Goal: Task Accomplishment & Management: Manage account settings

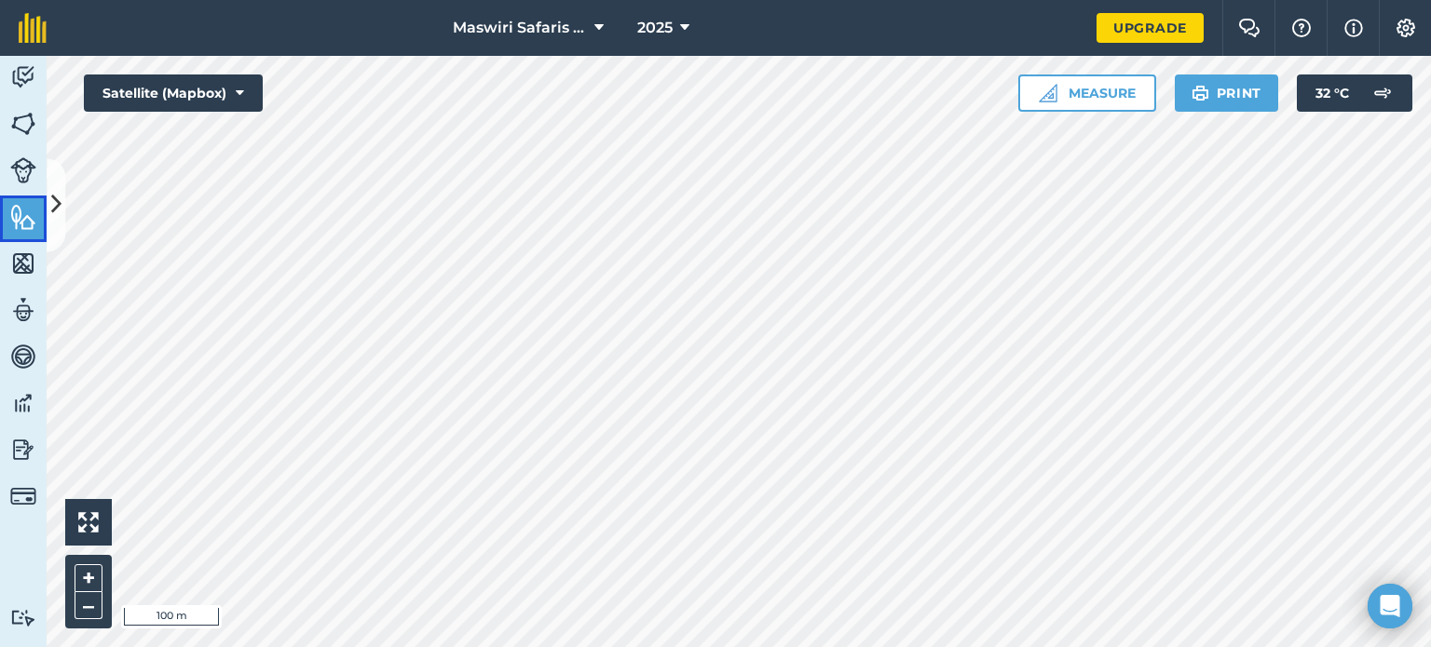
click at [22, 226] on img at bounding box center [23, 217] width 26 height 28
click at [61, 219] on button at bounding box center [56, 204] width 19 height 93
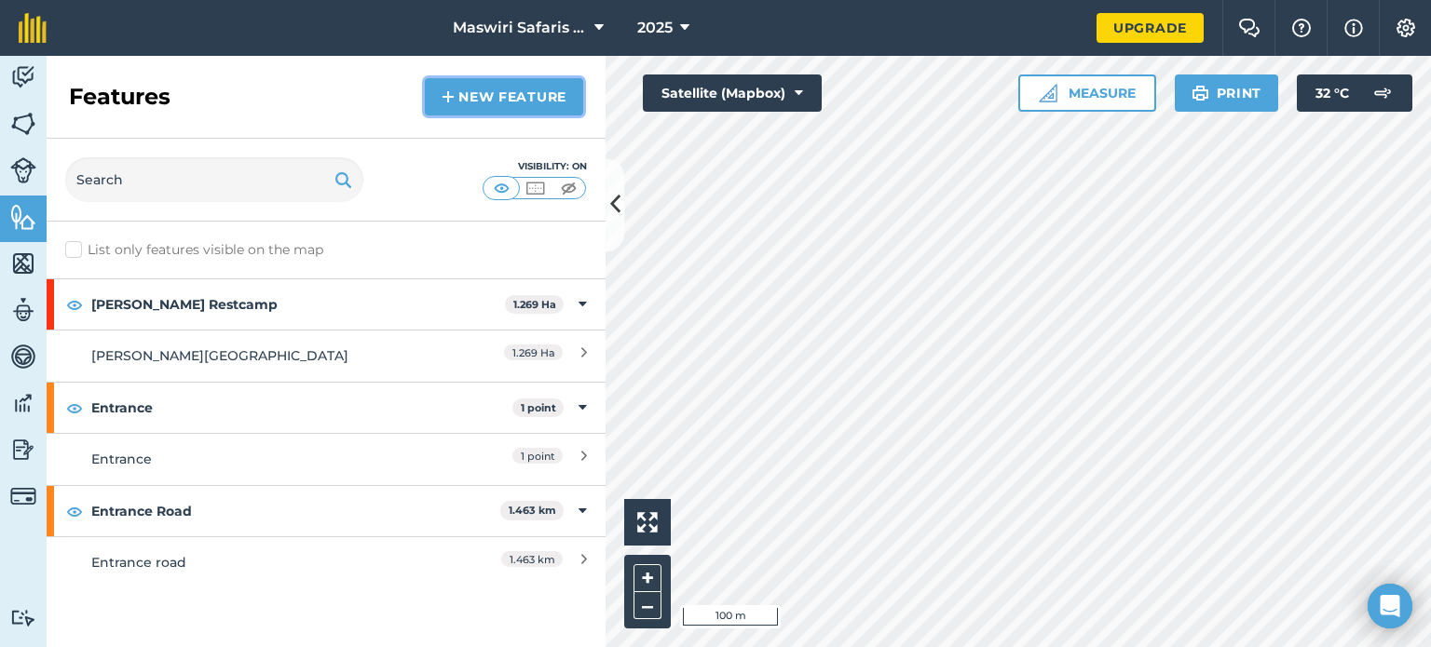
click at [543, 90] on link "New feature" at bounding box center [504, 96] width 158 height 37
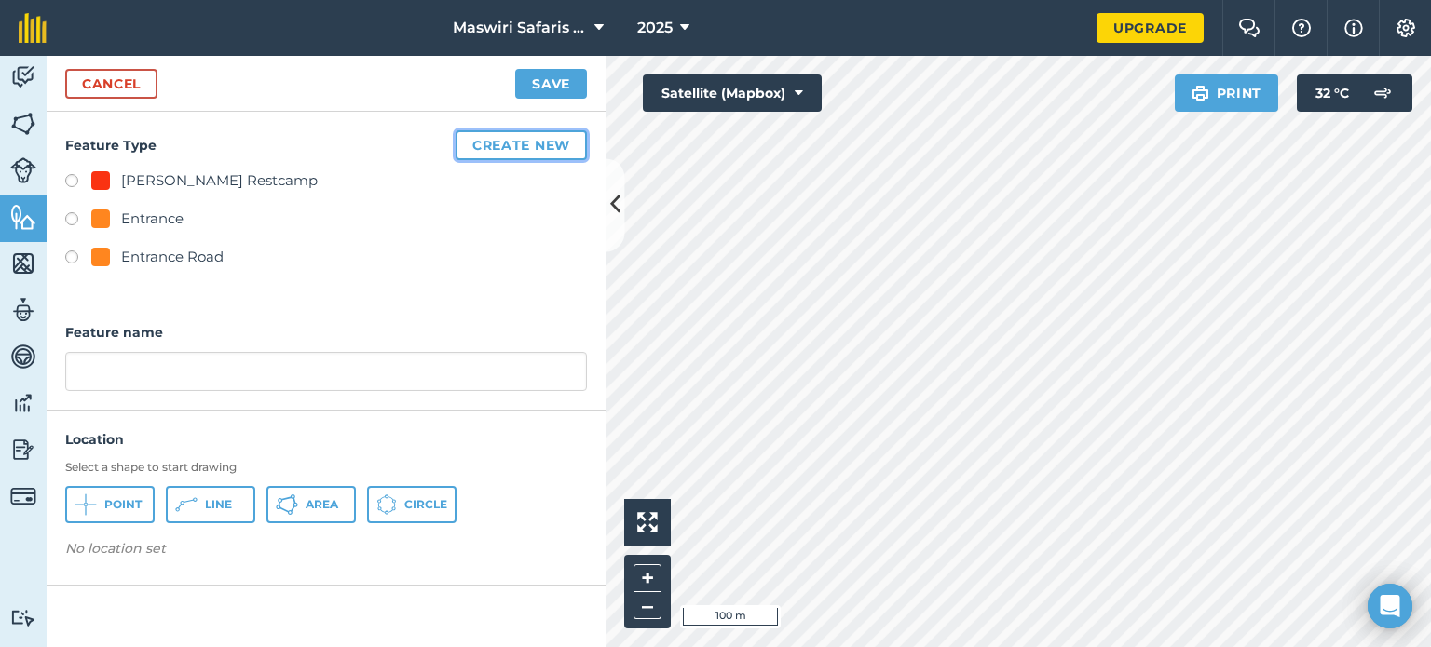
click at [484, 142] on button "Create new" at bounding box center [521, 145] width 131 height 30
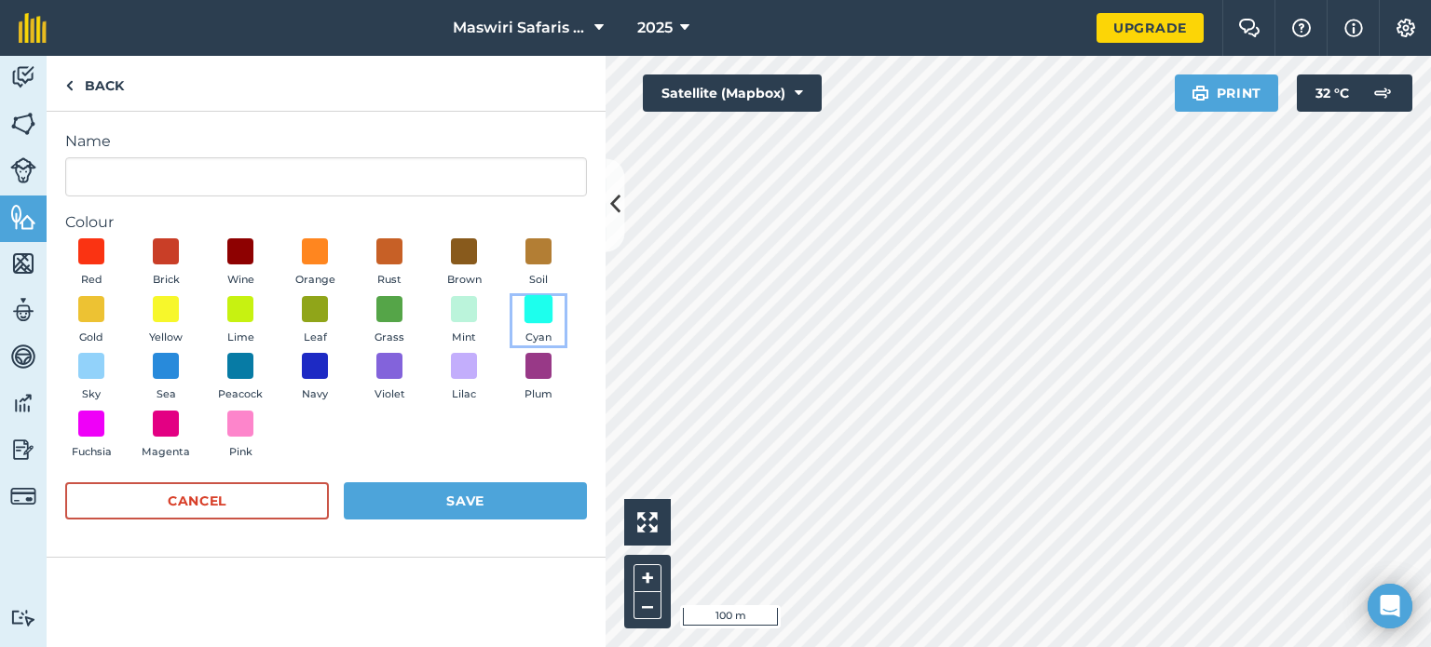
click at [536, 312] on span at bounding box center [538, 308] width 29 height 29
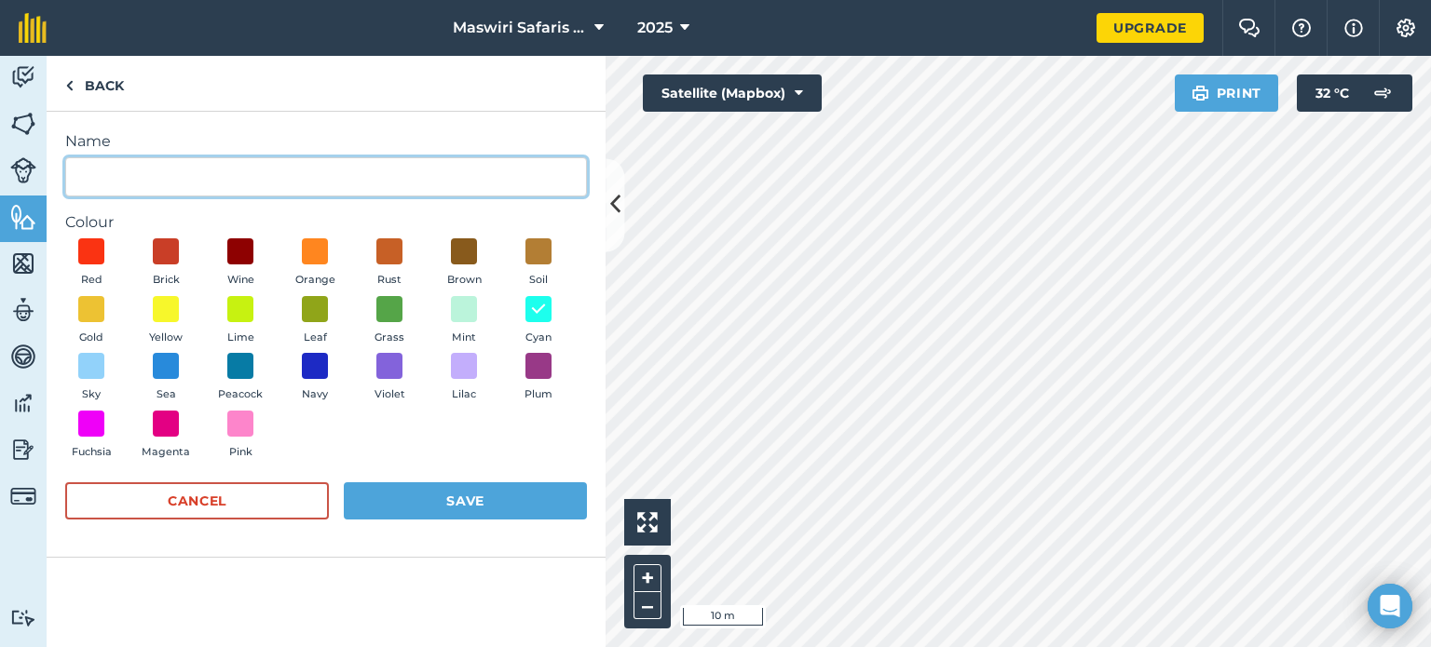
click at [170, 172] on input "Name" at bounding box center [326, 176] width 522 height 39
type input "Perimeter road"
click at [65, 238] on button "Red" at bounding box center [91, 263] width 52 height 50
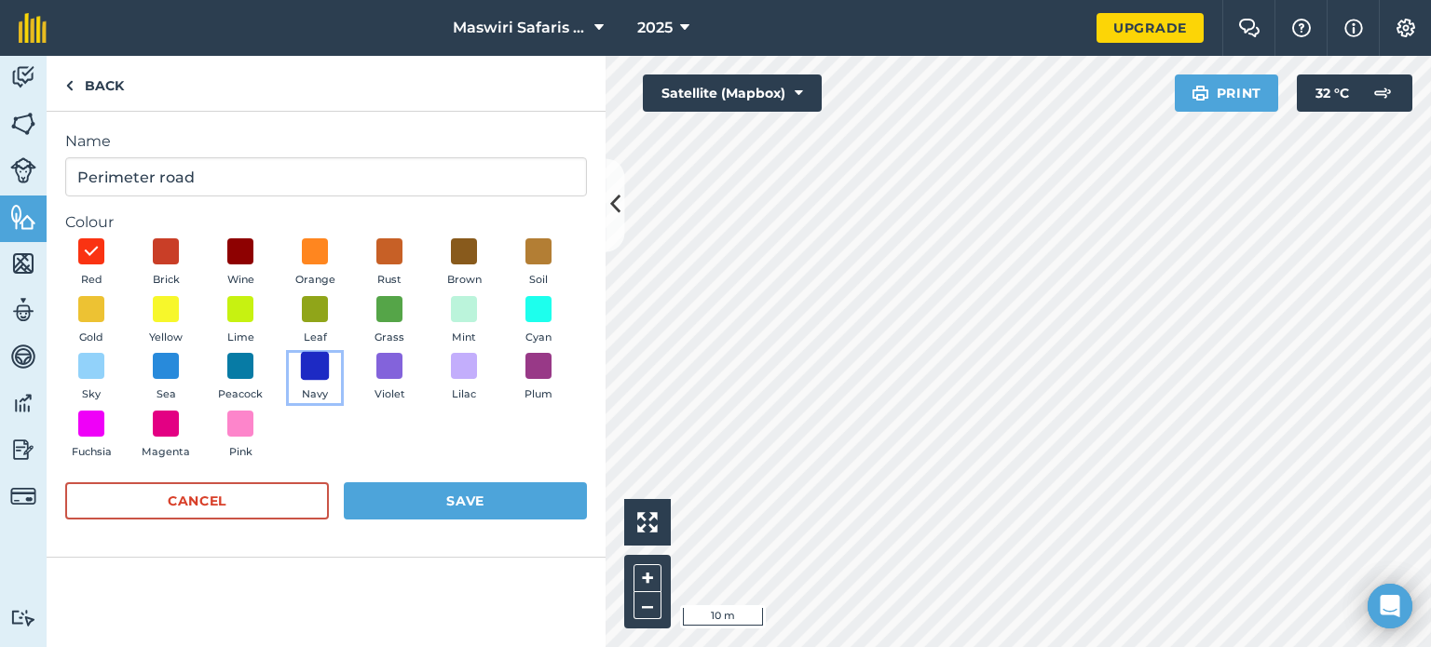
click at [314, 367] on span at bounding box center [315, 366] width 29 height 29
click at [466, 502] on button "Save" at bounding box center [465, 501] width 243 height 37
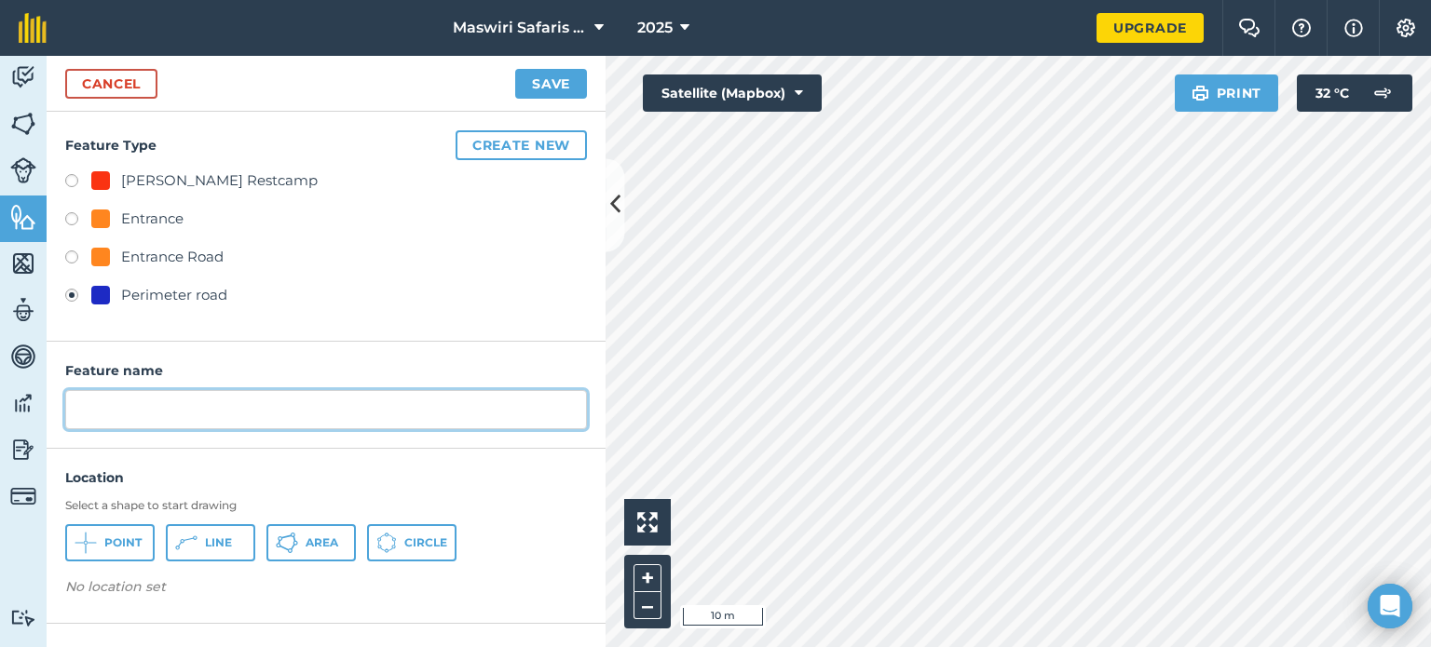
click at [276, 410] on input "text" at bounding box center [326, 409] width 522 height 39
type input "p"
type input "Perimeter road"
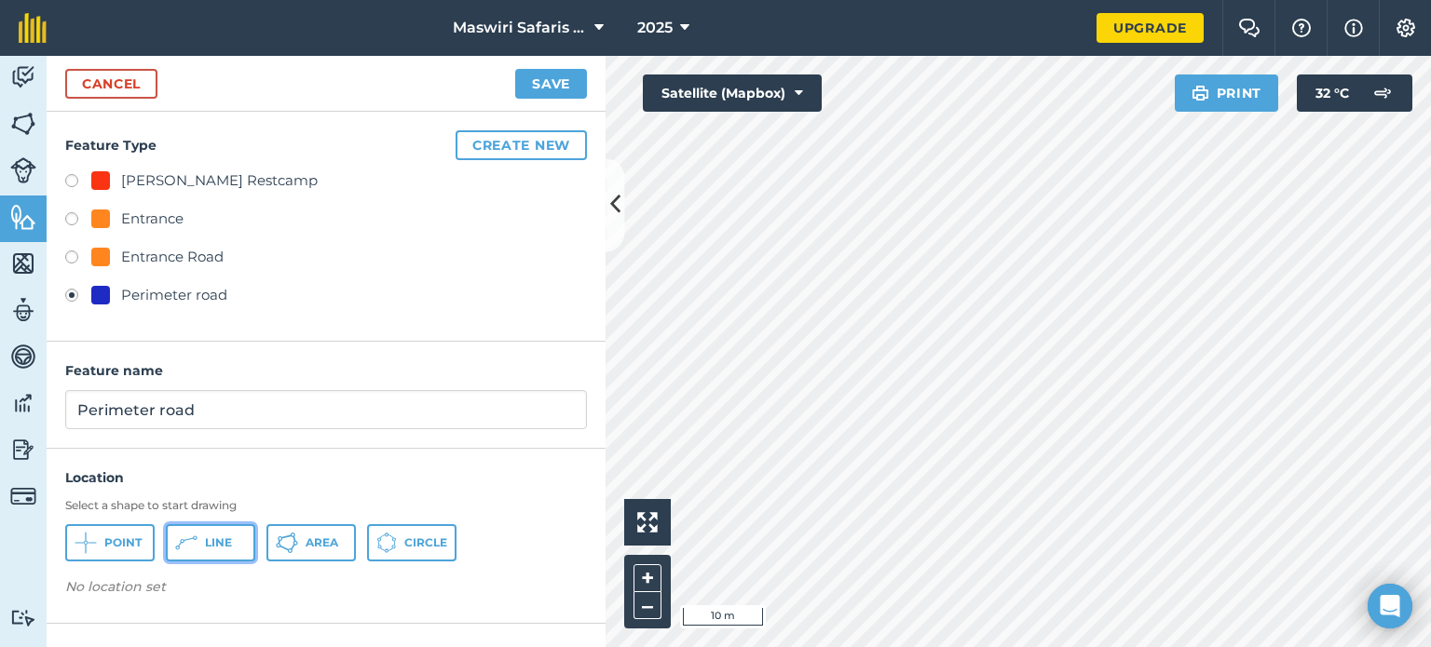
click at [191, 539] on icon at bounding box center [186, 543] width 22 height 22
click at [618, 200] on icon at bounding box center [615, 205] width 10 height 33
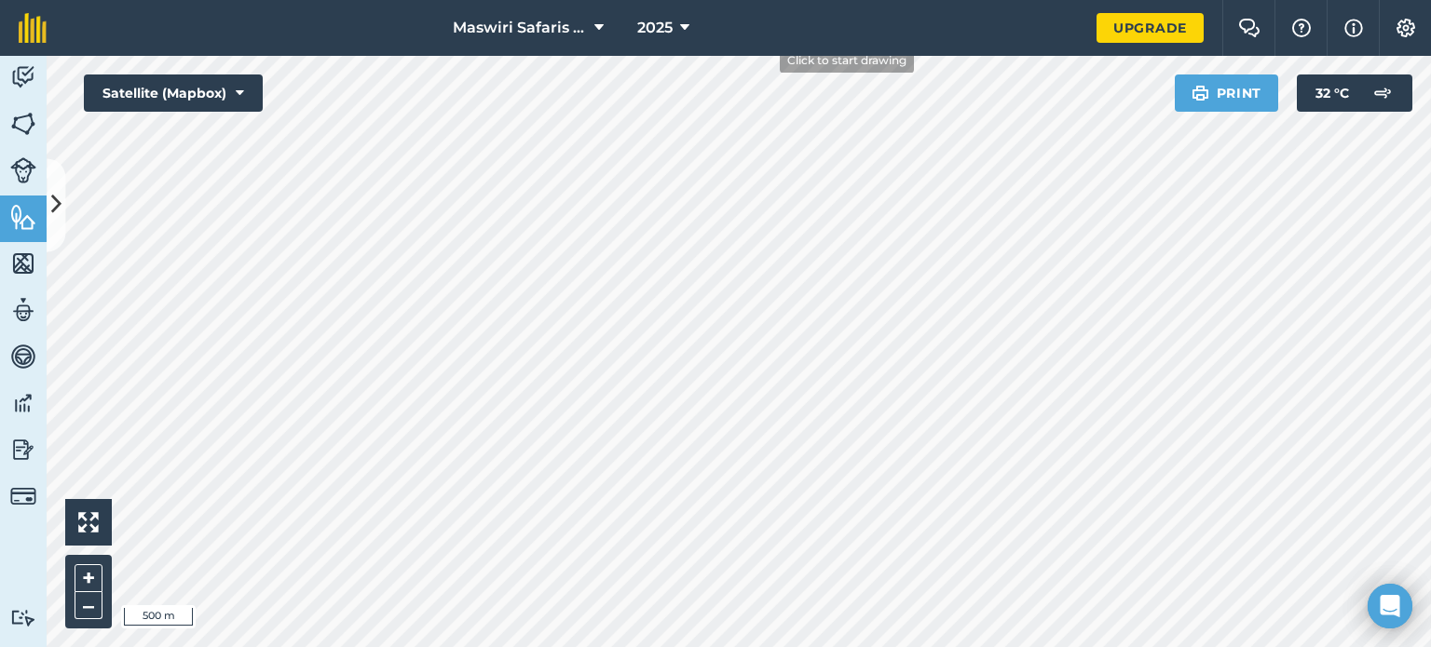
click at [767, 40] on div "Maswiri Safaris [PERSON_NAME] lodge 2025 Upgrade Farm Chat Help Info Settings M…" at bounding box center [715, 323] width 1431 height 647
click at [62, 219] on button at bounding box center [56, 204] width 19 height 93
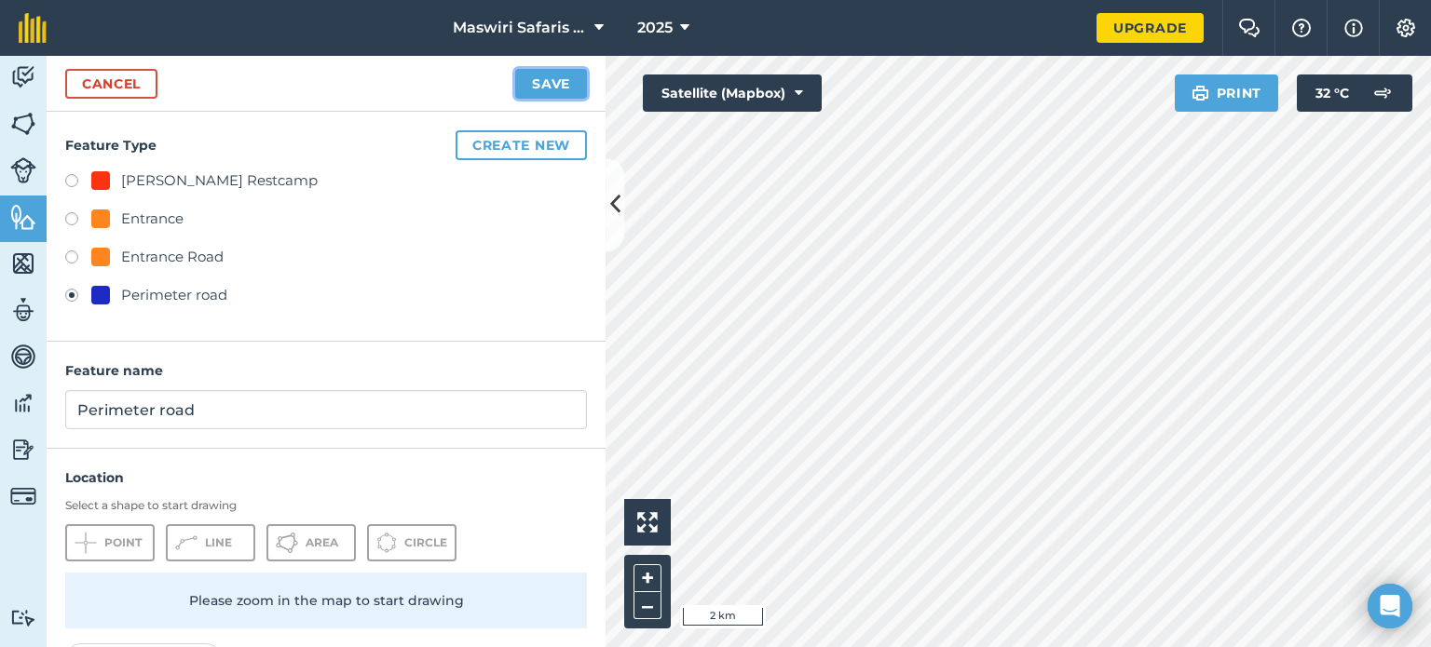
click at [566, 81] on button "Save" at bounding box center [551, 84] width 72 height 30
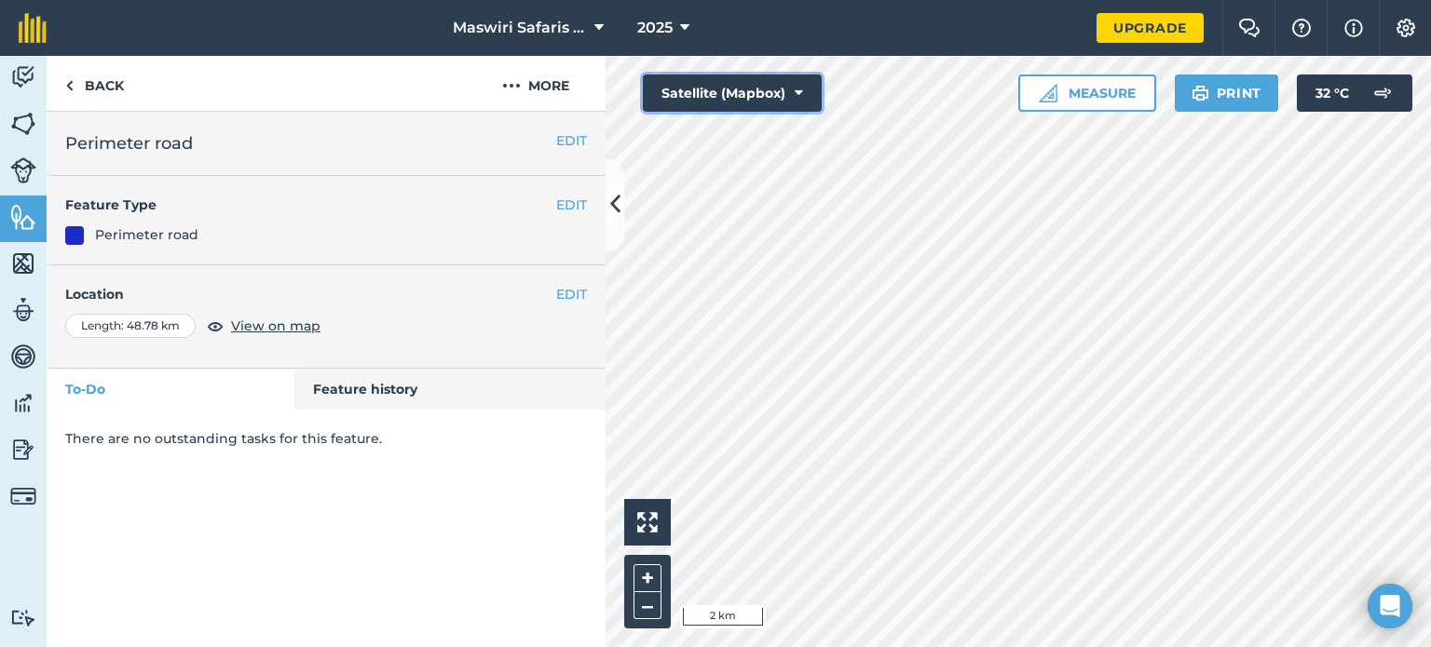
click at [795, 97] on icon at bounding box center [799, 93] width 8 height 19
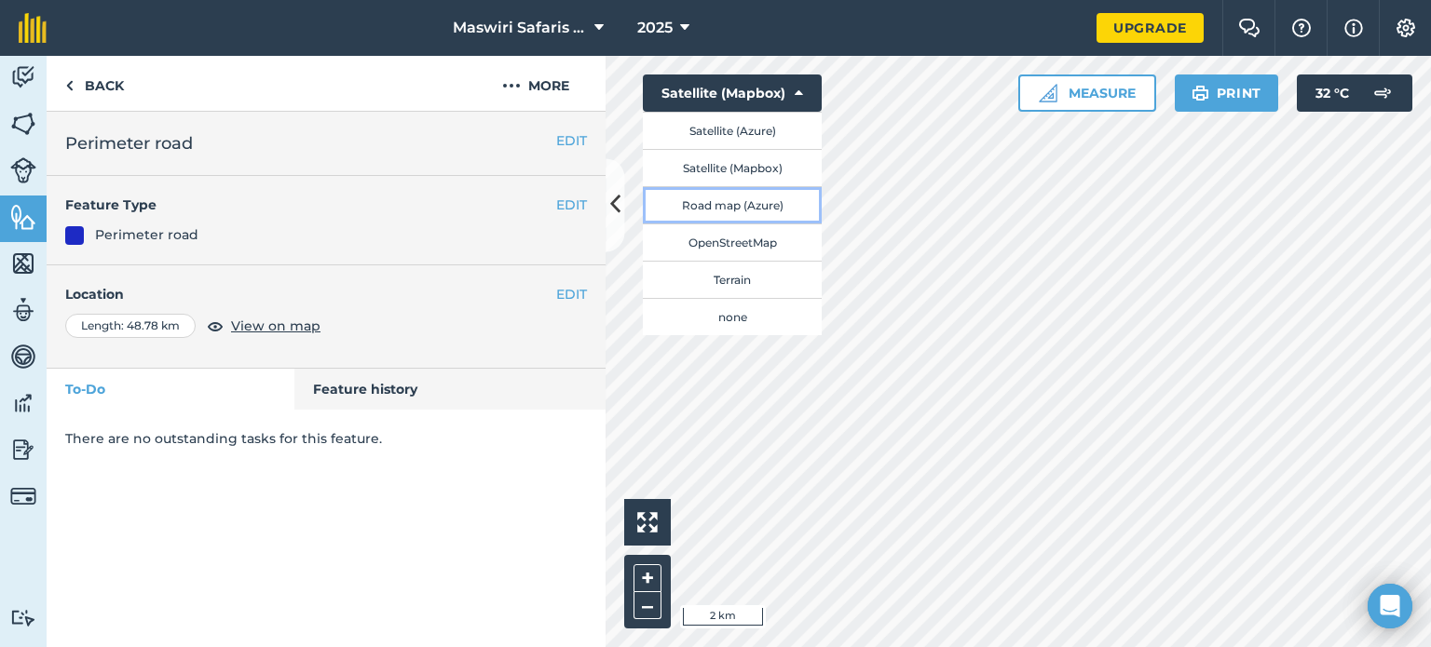
click at [764, 207] on button "Road map (Azure)" at bounding box center [732, 204] width 179 height 37
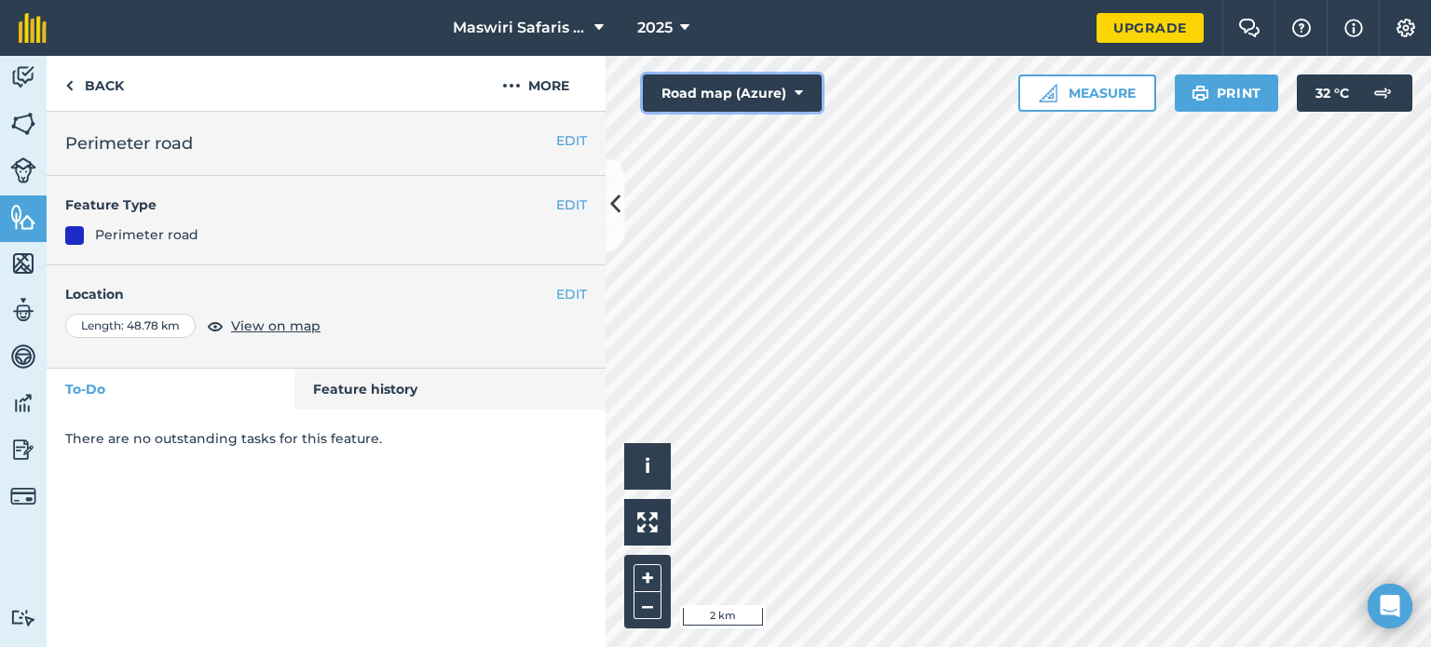
click at [801, 102] on icon at bounding box center [799, 93] width 8 height 19
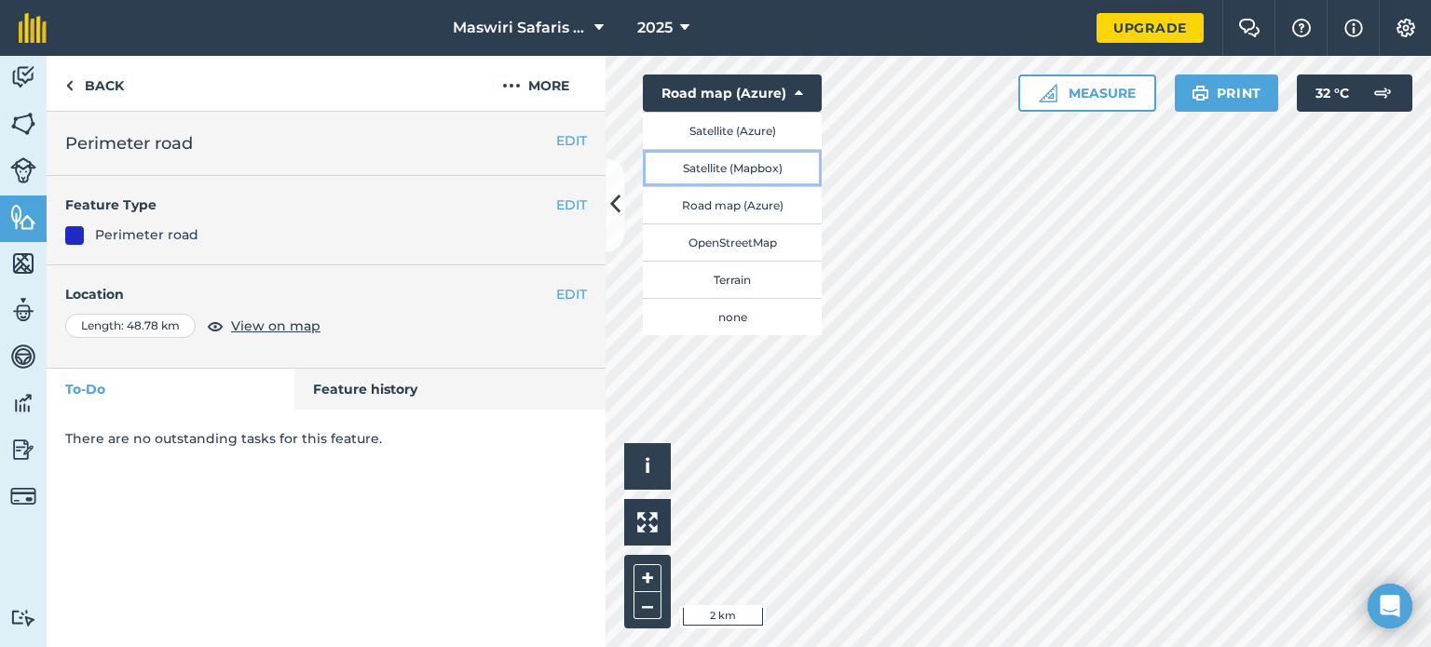
click at [778, 171] on button "Satellite (Mapbox)" at bounding box center [732, 167] width 179 height 37
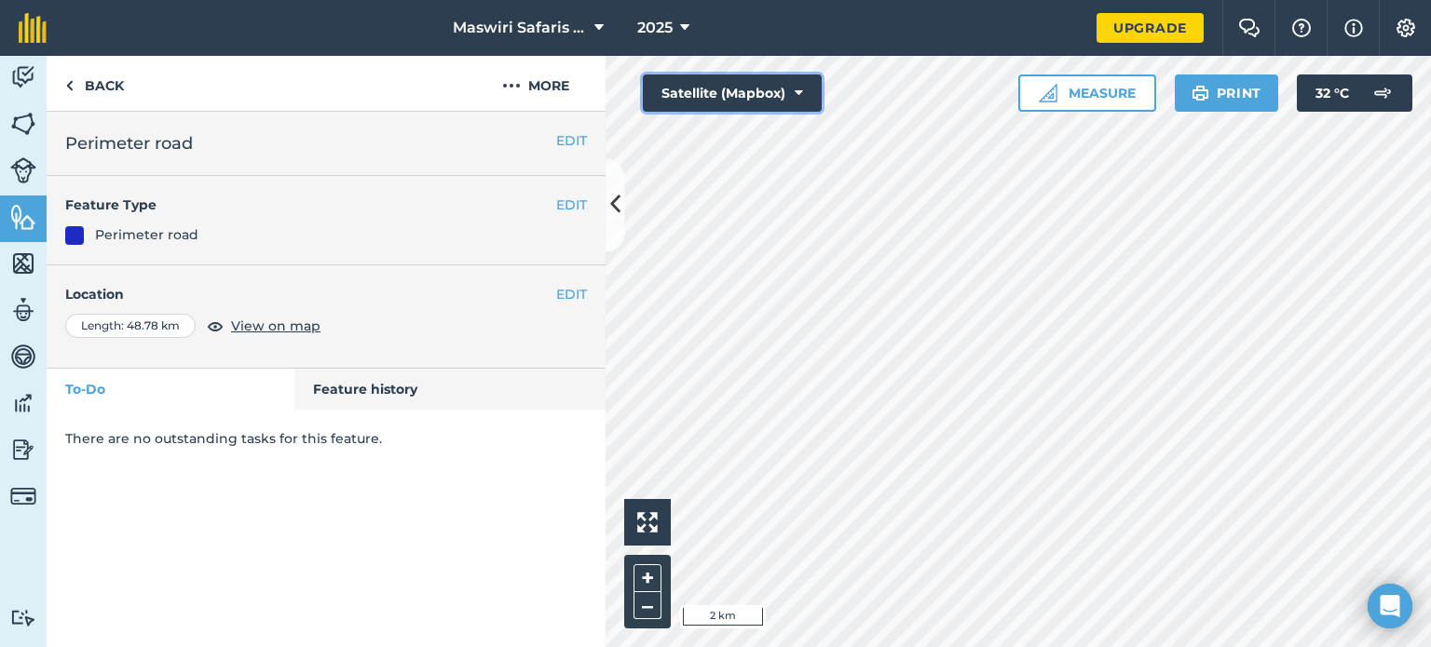
click at [771, 97] on button "Satellite (Mapbox)" at bounding box center [732, 93] width 179 height 37
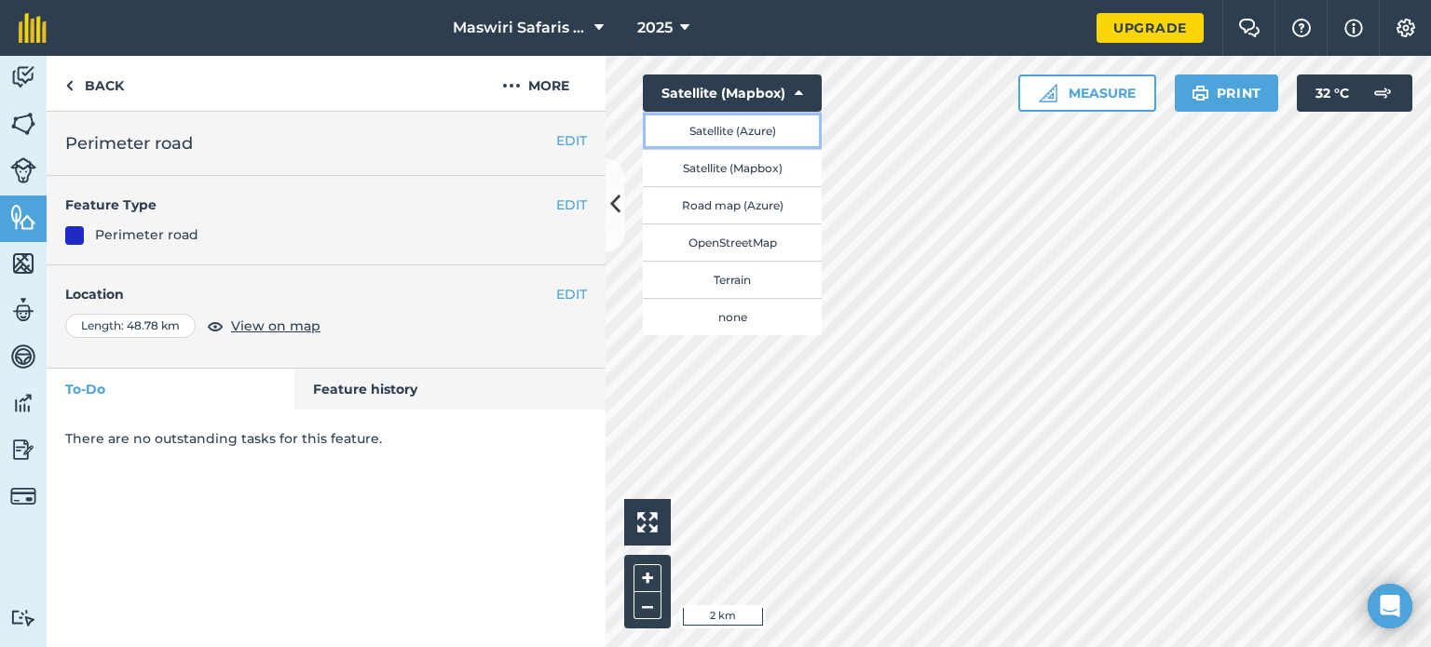
click at [783, 130] on button "Satellite (Azure)" at bounding box center [732, 130] width 179 height 37
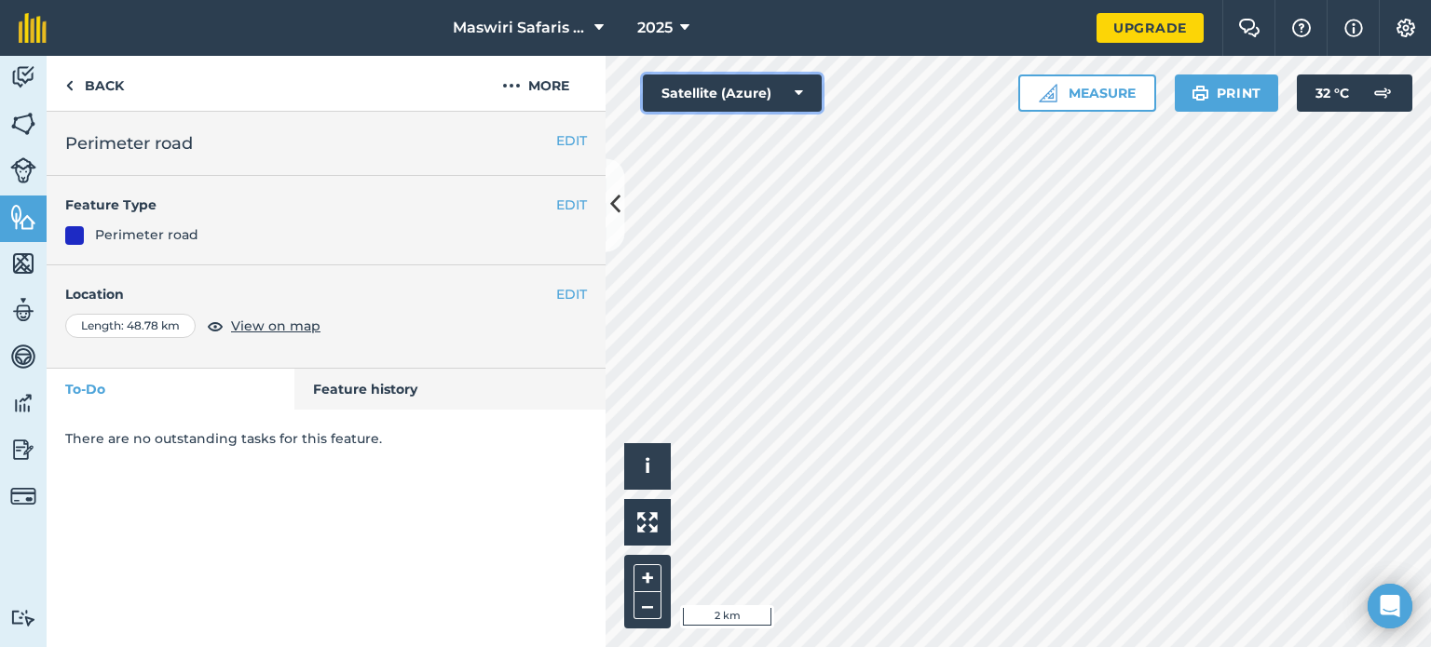
click at [745, 85] on button "Satellite (Azure)" at bounding box center [732, 93] width 179 height 37
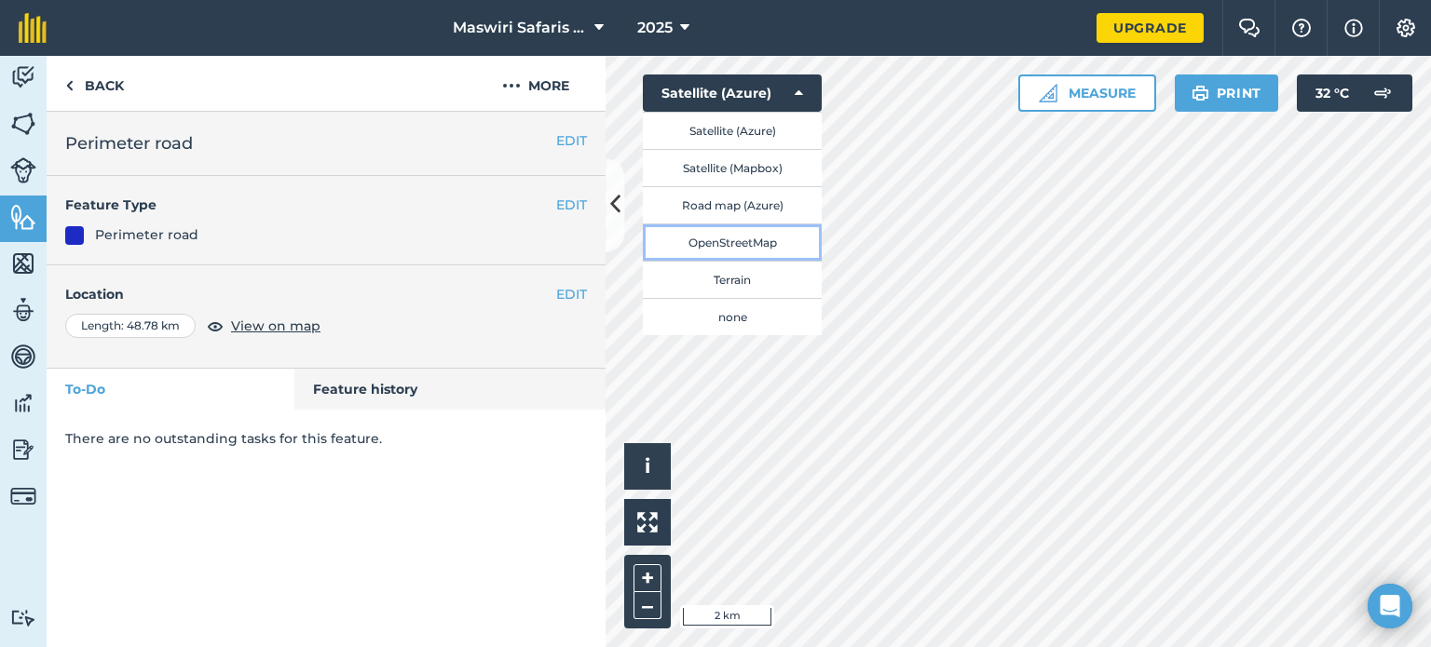
click at [741, 242] on button "OpenStreetMap" at bounding box center [732, 242] width 179 height 37
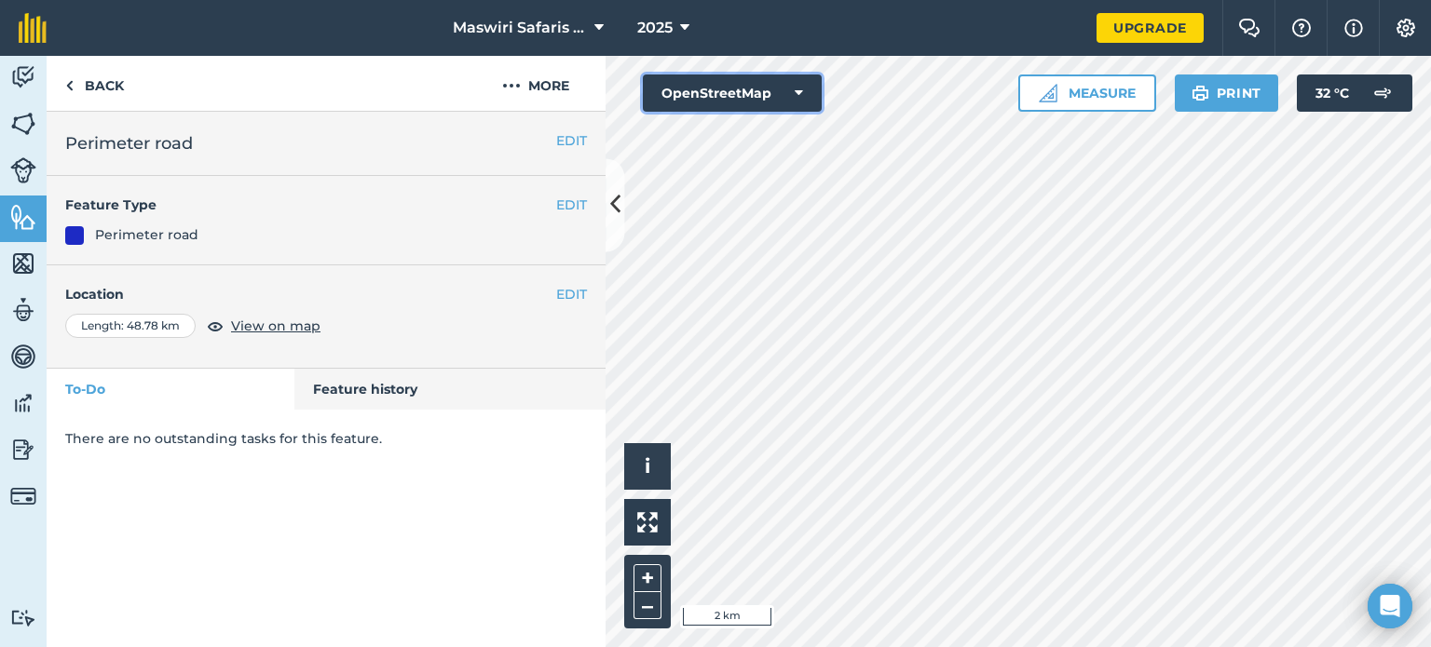
click at [758, 89] on button "OpenStreetMap" at bounding box center [732, 93] width 179 height 37
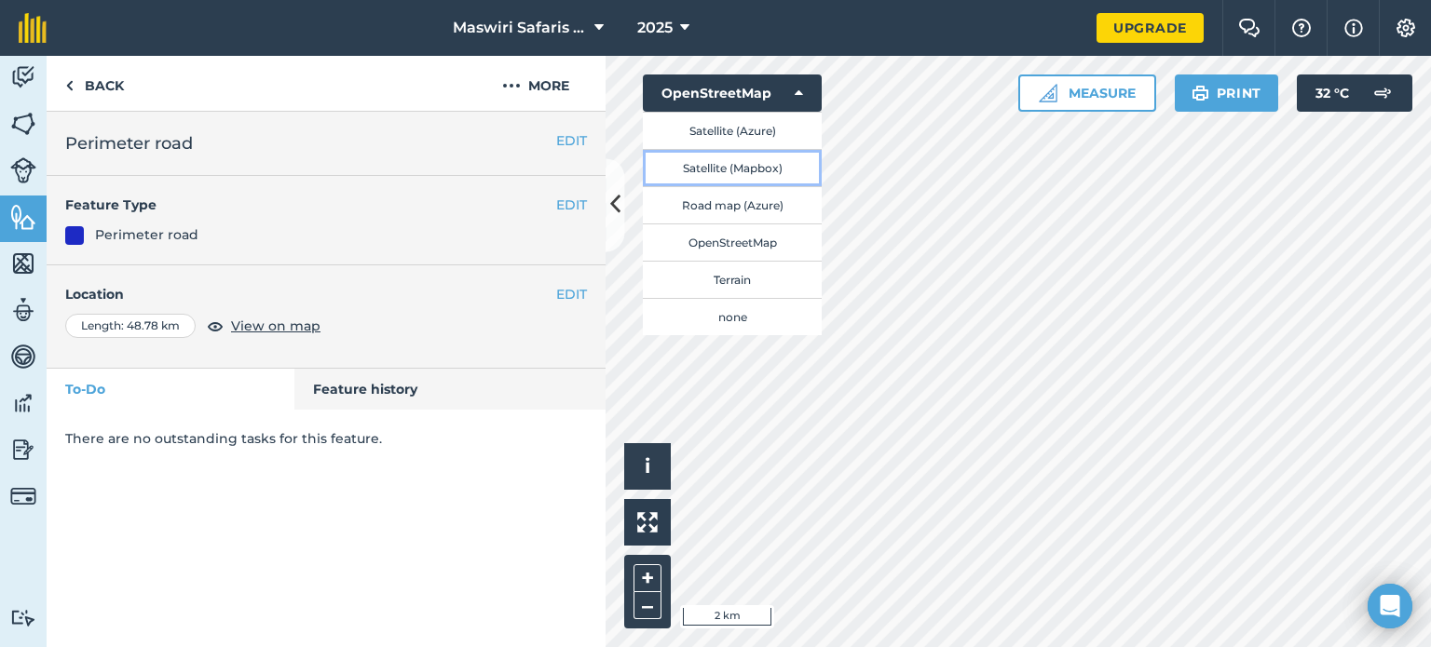
click at [744, 161] on button "Satellite (Mapbox)" at bounding box center [732, 167] width 179 height 37
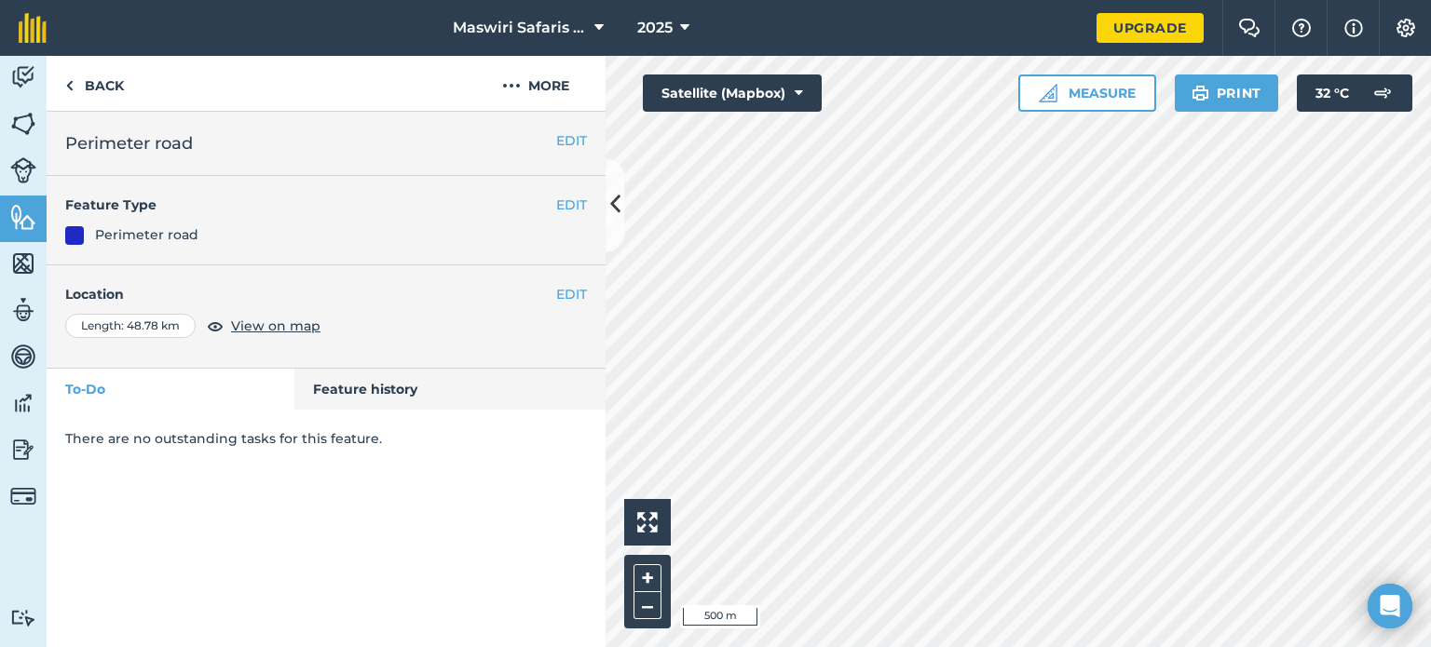
click at [1002, 647] on html "Maswiri Safaris [PERSON_NAME] lodge 2025 Upgrade Farm Chat Help Info Settings M…" at bounding box center [715, 323] width 1431 height 647
click at [1114, 647] on html "Maswiri Safaris [PERSON_NAME] lodge 2025 Upgrade Farm Chat Help Info Settings M…" at bounding box center [715, 323] width 1431 height 647
click at [1093, 100] on div "Click to start drawing i 50 m + – Satellite (Mapbox) Measure Print 32 ° C" at bounding box center [1018, 352] width 825 height 592
click at [569, 293] on button "EDIT" at bounding box center [571, 294] width 31 height 20
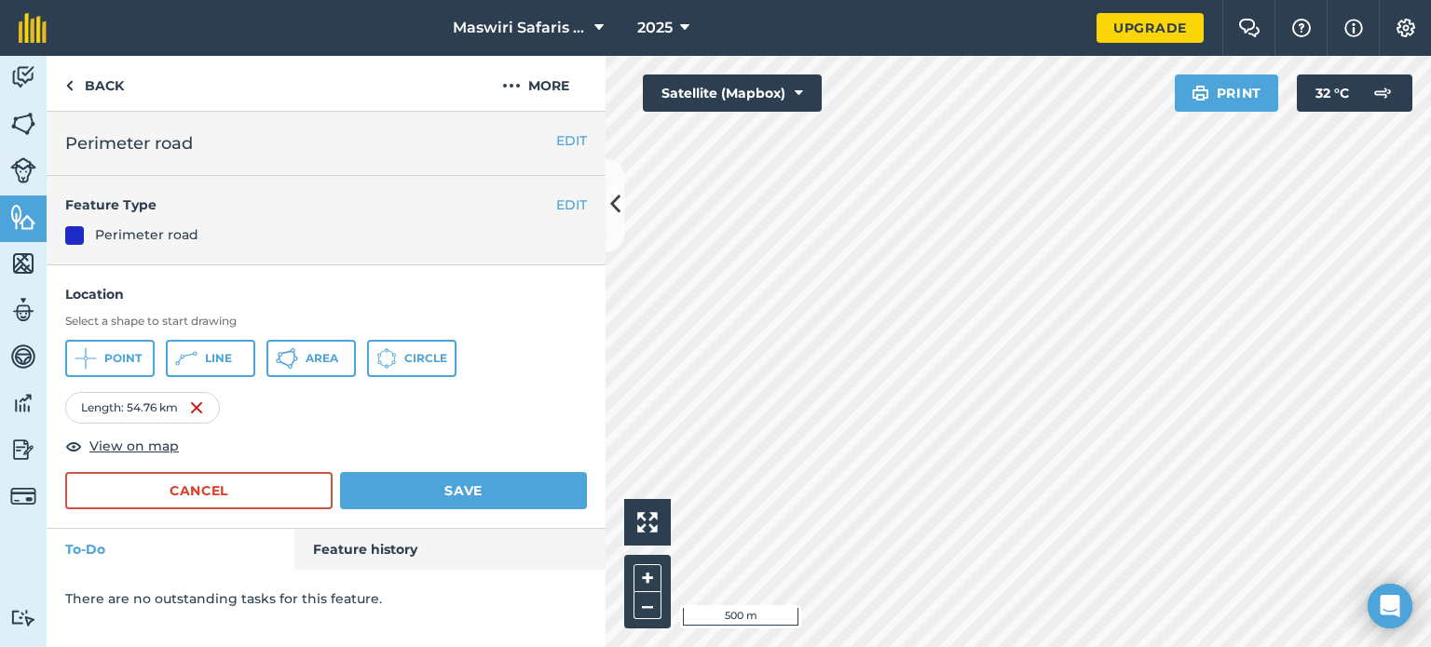
click at [1257, 647] on html "Maswiri Safaris [PERSON_NAME] lodge 2025 Upgrade Farm Chat Help Info Settings M…" at bounding box center [715, 323] width 1431 height 647
click at [870, 647] on html "Maswiri Safaris [PERSON_NAME] lodge 2025 Upgrade Farm Chat Help Info Settings M…" at bounding box center [715, 323] width 1431 height 647
click at [804, 647] on html "Maswiri Safaris [PERSON_NAME] lodge 2025 Upgrade Farm Chat Help Info Settings M…" at bounding box center [715, 323] width 1431 height 647
click at [790, 647] on html "Maswiri Safaris [PERSON_NAME] lodge 2025 Upgrade Farm Chat Help Info Settings M…" at bounding box center [715, 323] width 1431 height 647
click at [683, 48] on div "Maswiri Safaris [PERSON_NAME] lodge 2025 Upgrade Farm Chat Help Info Settings M…" at bounding box center [715, 323] width 1431 height 647
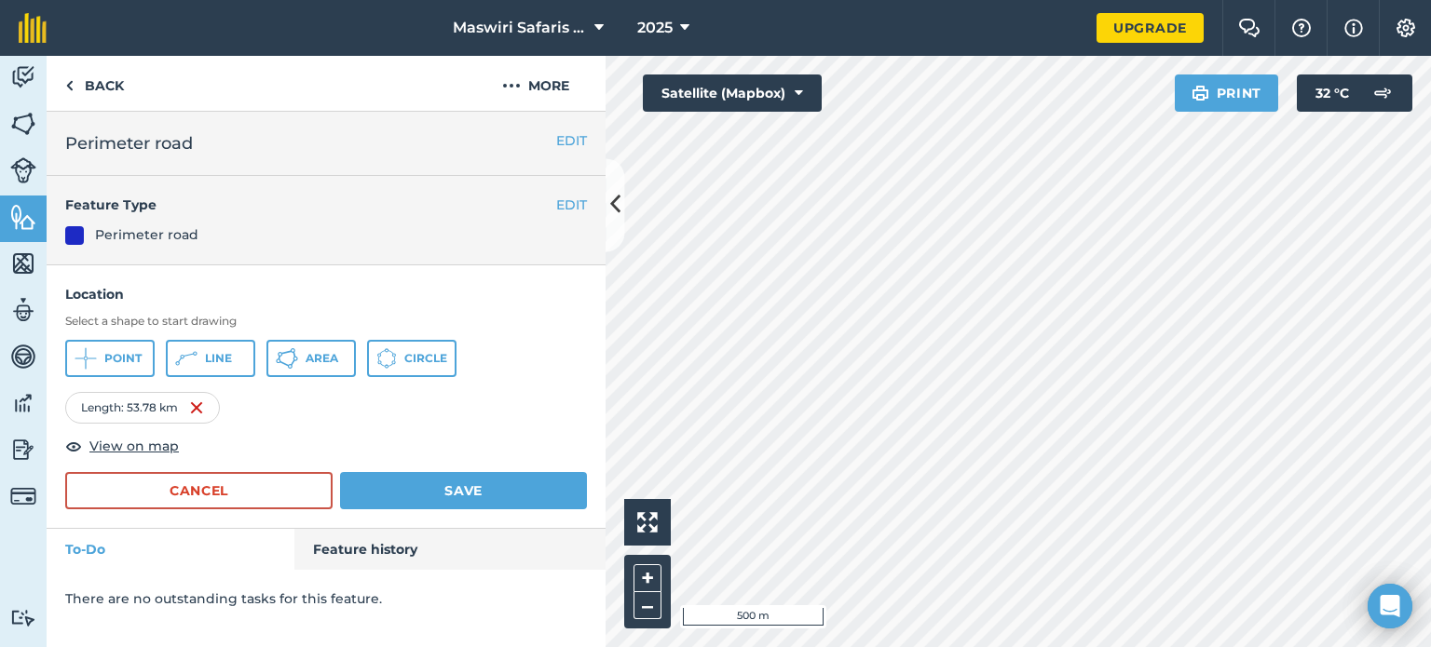
click at [607, 0] on html "Maswiri Safaris [PERSON_NAME] lodge 2025 Upgrade Farm Chat Help Info Settings M…" at bounding box center [715, 323] width 1431 height 647
click at [1301, 102] on div "Click to start drawing i 200 m + – Satellite (Mapbox) Print 32 ° C" at bounding box center [1018, 352] width 825 height 592
click at [967, 647] on html "Maswiri Safaris [PERSON_NAME] lodge 2025 Upgrade Farm Chat Help Info Settings M…" at bounding box center [715, 323] width 1431 height 647
click at [462, 167] on div "Activity Fields Livestock Features Maps Team Vehicles Data Reporting Billing Tu…" at bounding box center [715, 352] width 1431 height 592
click at [1231, 100] on div "Click to start drawing i 500 m + – Satellite (Mapbox) Print 32 ° C" at bounding box center [1018, 352] width 825 height 592
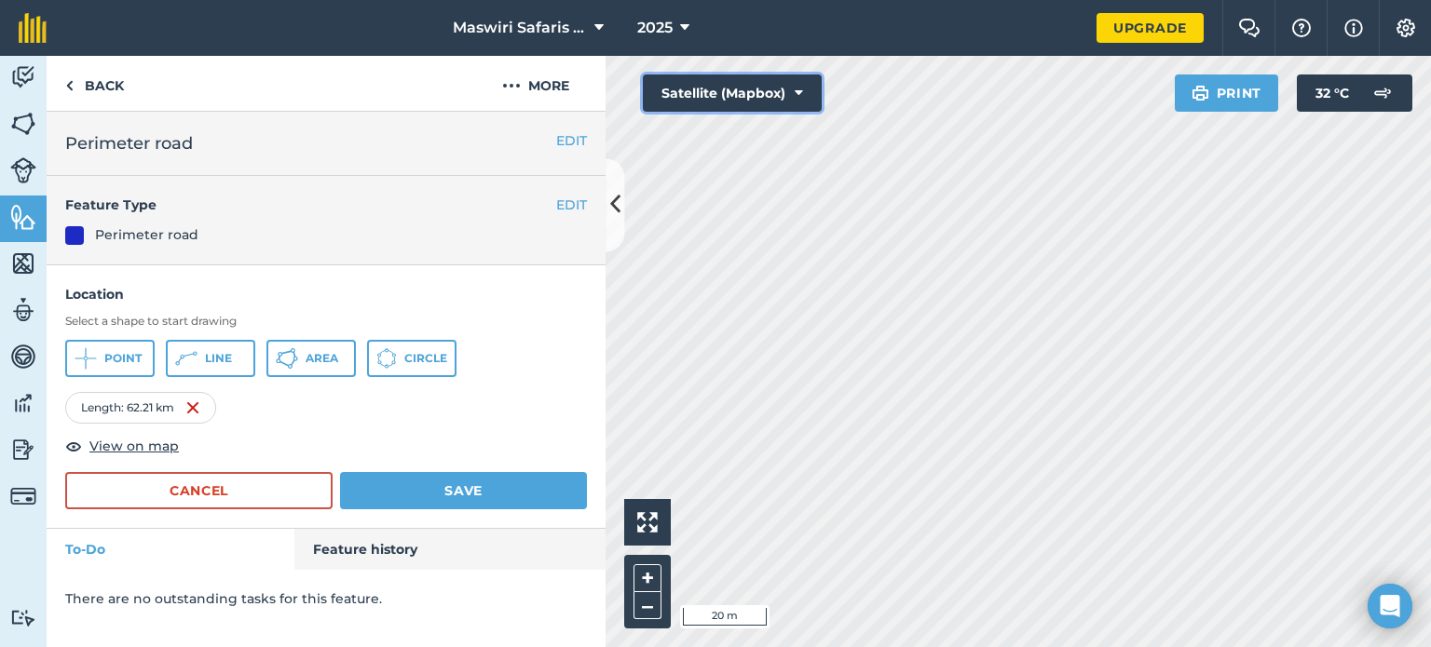
click at [759, 89] on button "Satellite (Mapbox)" at bounding box center [732, 93] width 179 height 37
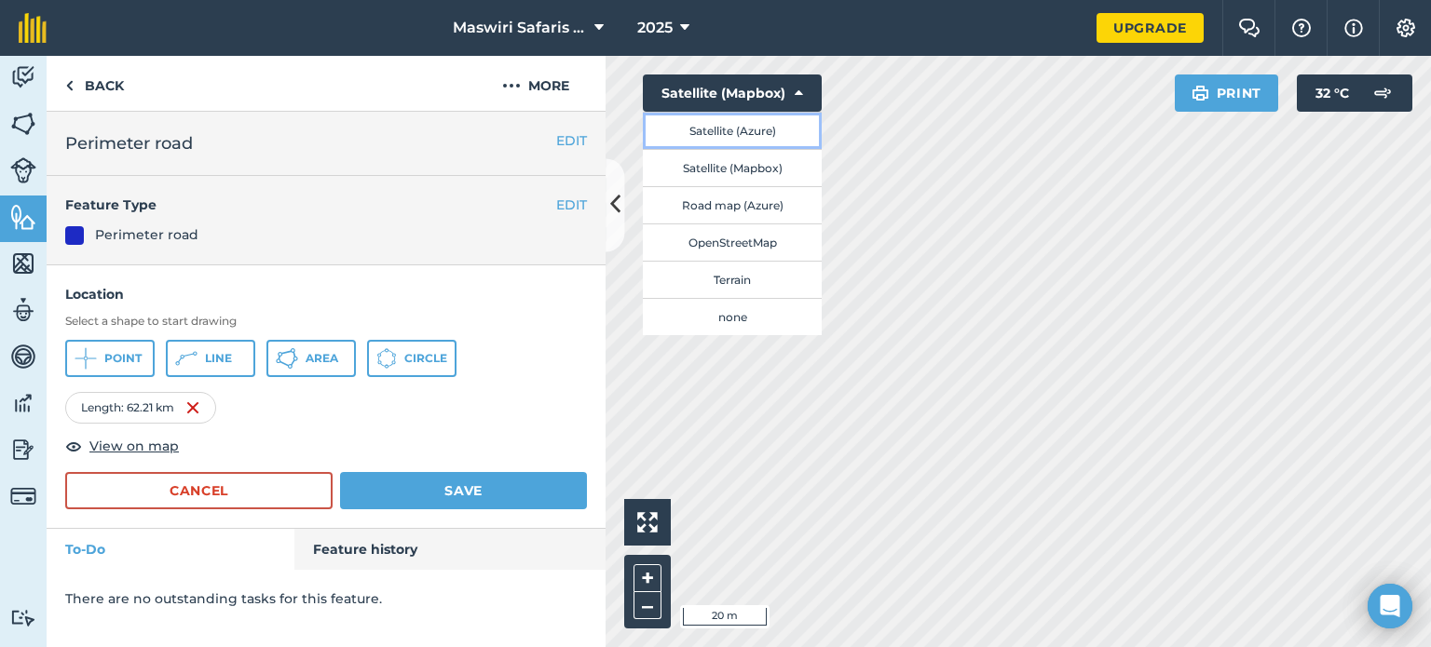
click at [768, 128] on button "Satellite (Azure)" at bounding box center [732, 130] width 179 height 37
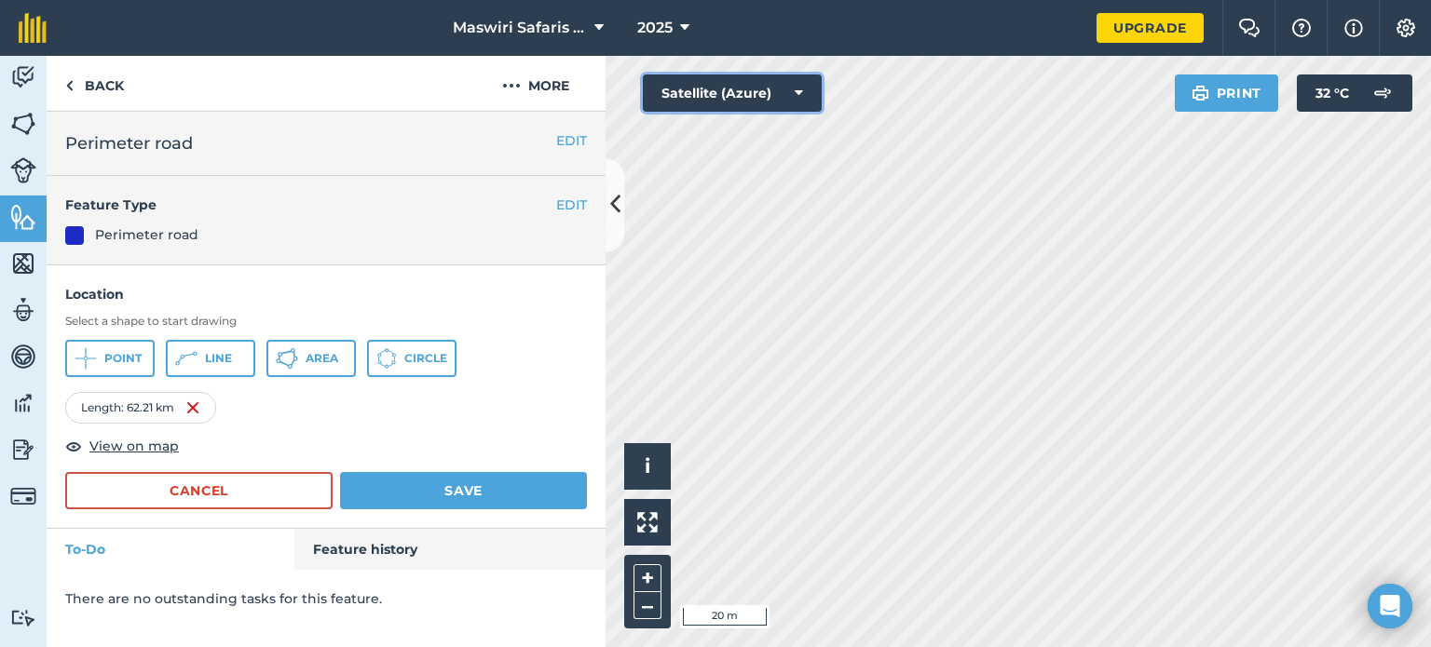
click at [733, 101] on button "Satellite (Azure)" at bounding box center [732, 93] width 179 height 37
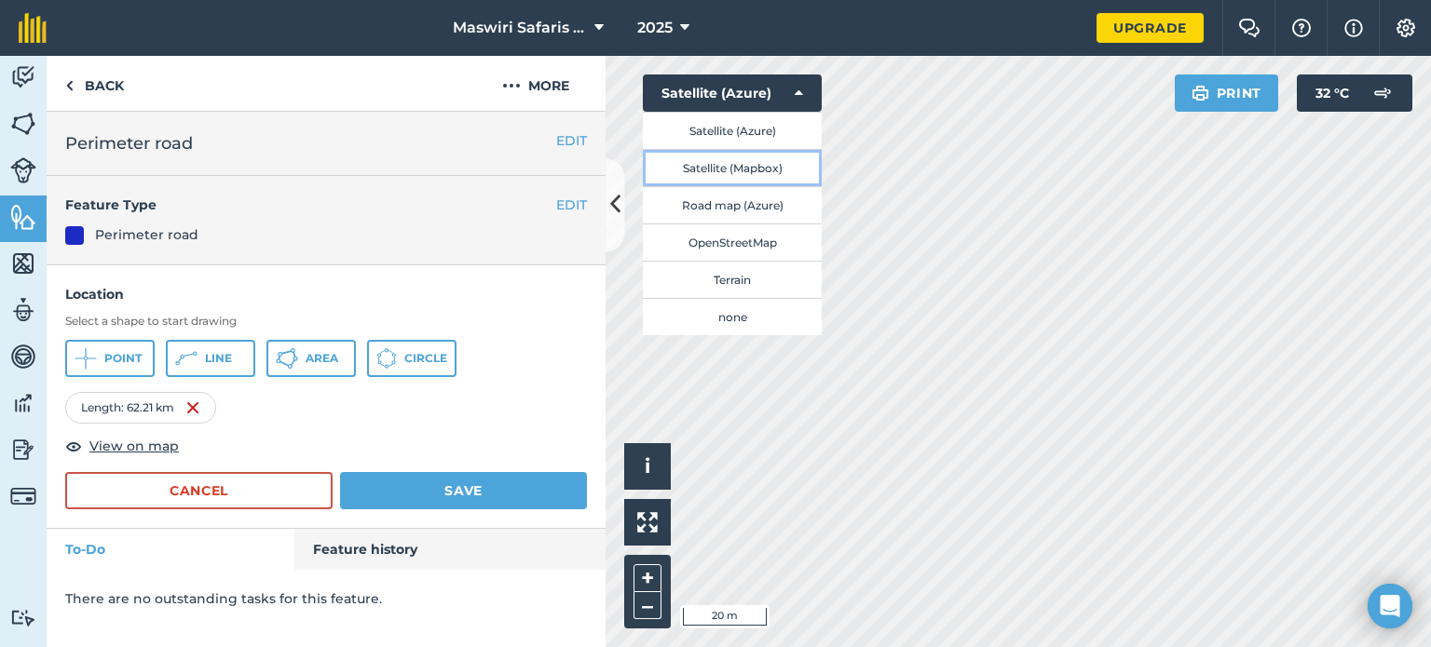
click at [760, 168] on button "Satellite (Mapbox)" at bounding box center [732, 167] width 179 height 37
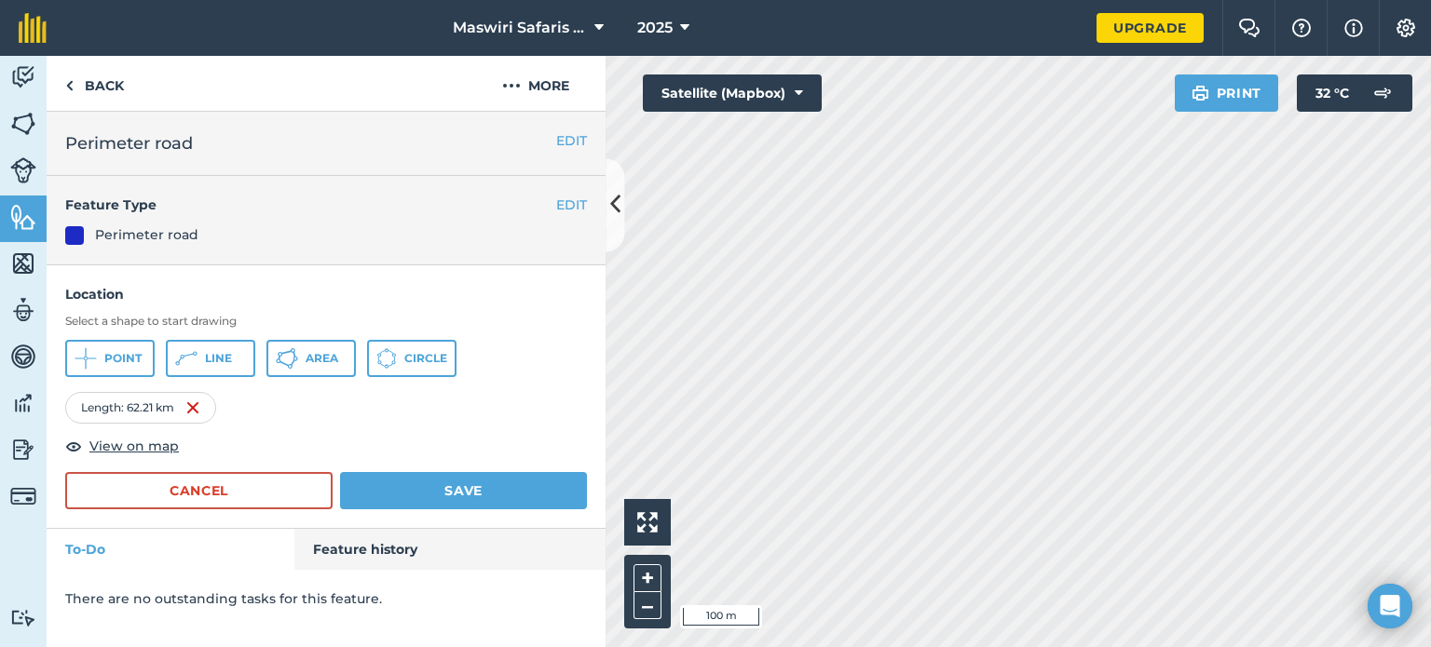
click at [662, 111] on div "Click to start drawing i 100 m + – Satellite (Mapbox) Print 32 ° C" at bounding box center [1018, 352] width 825 height 592
click at [650, 11] on div "Maswiri Safaris [PERSON_NAME] lodge 2025 Upgrade Farm Chat Help Info Settings M…" at bounding box center [715, 323] width 1431 height 647
click at [654, 86] on div "Click to start drawing i 100 m + – Satellite (Mapbox) Print 32 ° C" at bounding box center [1018, 352] width 825 height 592
click at [1430, 647] on html "Maswiri Safaris [PERSON_NAME] lodge 2025 Upgrade Farm Chat Help Info Settings M…" at bounding box center [715, 323] width 1431 height 647
click at [1059, 647] on html "Maswiri Safaris [PERSON_NAME] lodge 2025 Upgrade Farm Chat Help Info Settings M…" at bounding box center [715, 323] width 1431 height 647
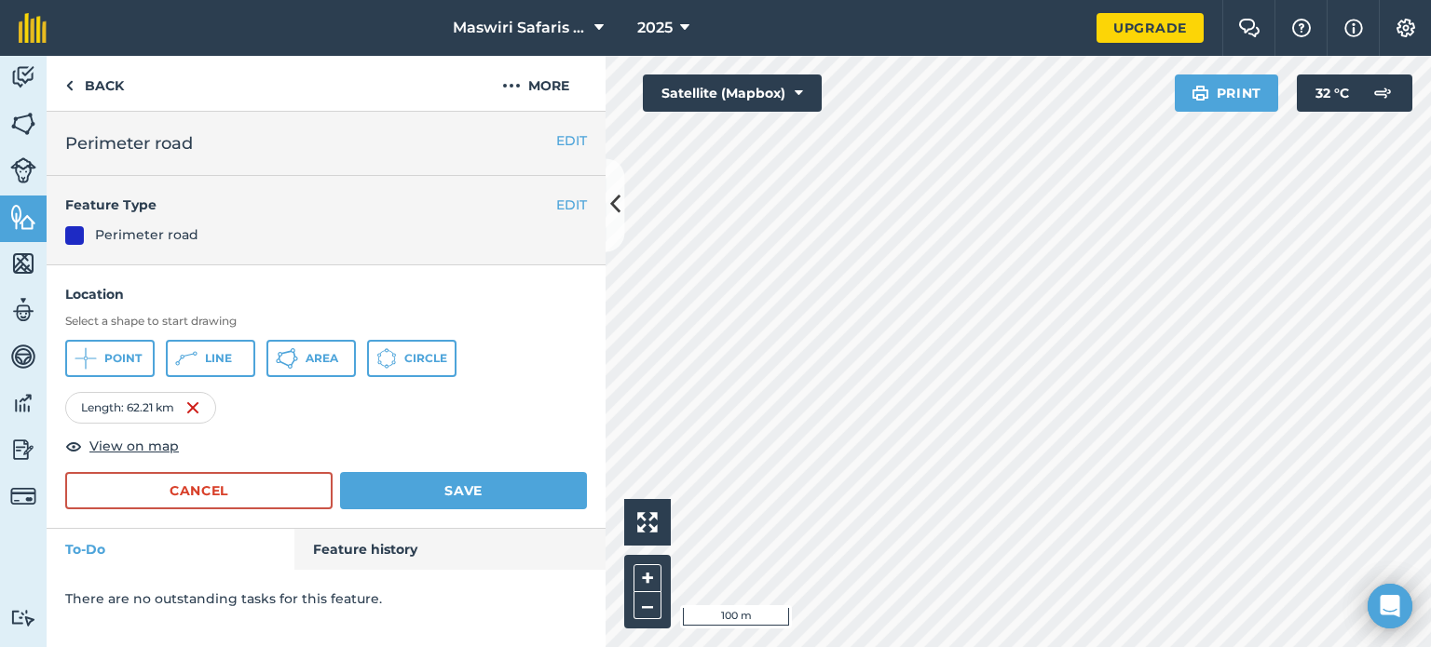
click at [1030, 647] on html "Maswiri Safaris [PERSON_NAME] lodge 2025 Upgrade Farm Chat Help Info Settings M…" at bounding box center [715, 323] width 1431 height 647
click at [1036, 647] on html "Maswiri Safaris [PERSON_NAME] lodge 2025 Upgrade Farm Chat Help Info Settings M…" at bounding box center [715, 323] width 1431 height 647
click at [865, 647] on html "Maswiri Safaris [PERSON_NAME] lodge 2025 Upgrade Farm Chat Help Info Settings M…" at bounding box center [715, 323] width 1431 height 647
click at [1025, 647] on html "Maswiri Safaris [PERSON_NAME] lodge 2025 Upgrade Farm Chat Help Info Settings M…" at bounding box center [715, 323] width 1431 height 647
click at [948, 647] on html "Maswiri Safaris [PERSON_NAME] lodge 2025 Upgrade Farm Chat Help Info Settings M…" at bounding box center [715, 323] width 1431 height 647
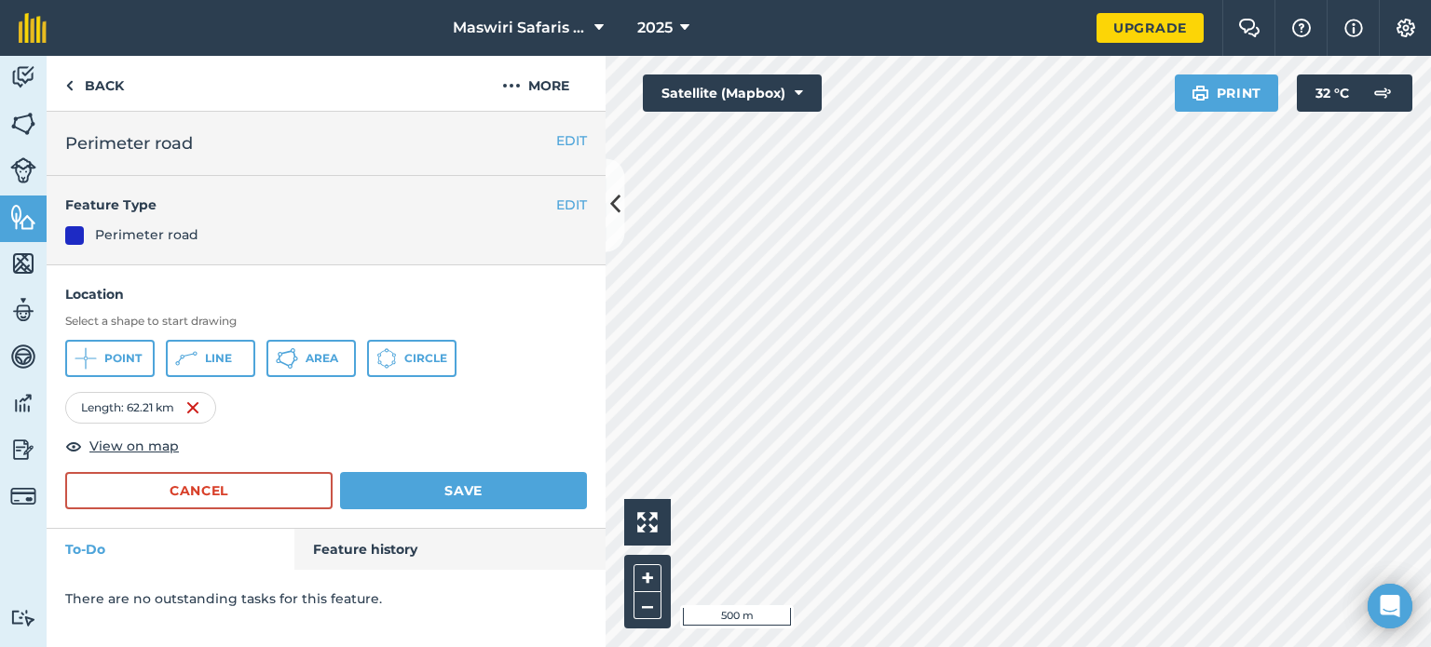
click at [933, 647] on html "Maswiri Safaris [PERSON_NAME] lodge 2025 Upgrade Farm Chat Help Info Settings M…" at bounding box center [715, 323] width 1431 height 647
click at [1095, 647] on html "Maswiri Safaris [PERSON_NAME] lodge 2025 Upgrade Farm Chat Help Info Settings M…" at bounding box center [715, 323] width 1431 height 647
click at [693, 102] on button "Satellite (Mapbox)" at bounding box center [732, 93] width 179 height 37
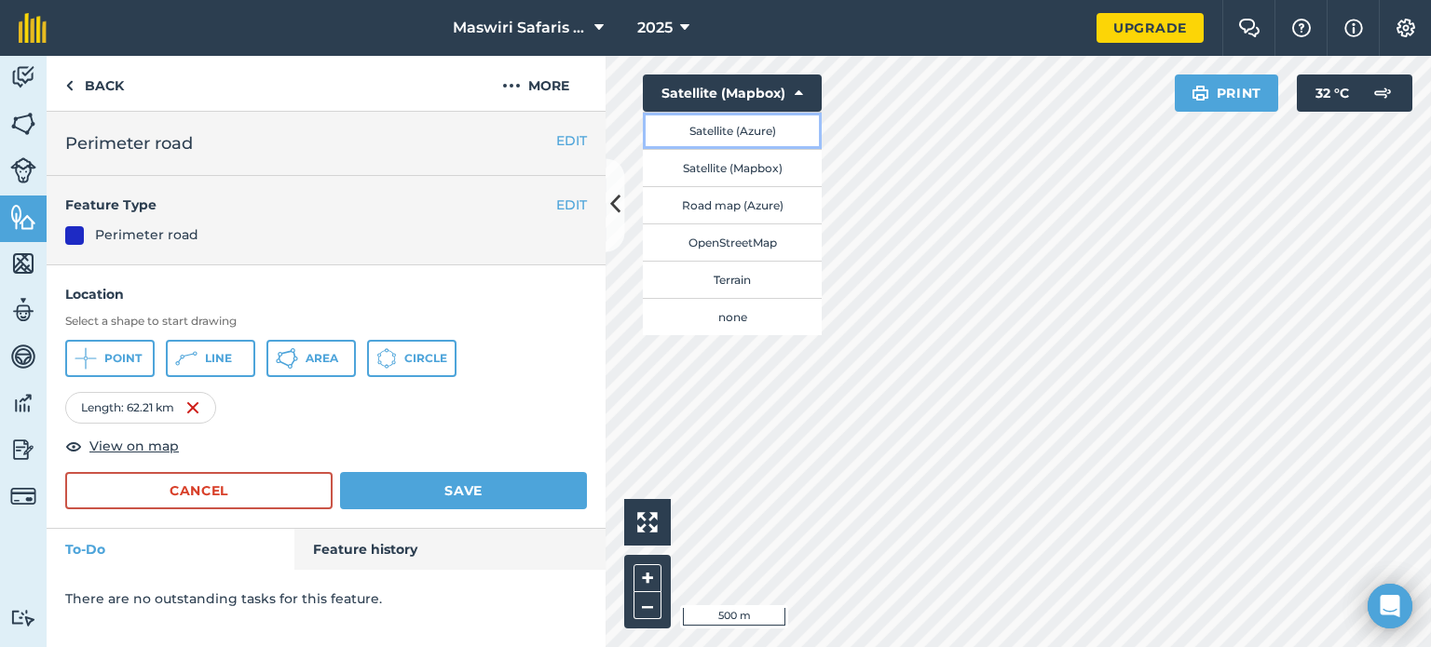
click at [738, 133] on button "Satellite (Azure)" at bounding box center [732, 130] width 179 height 37
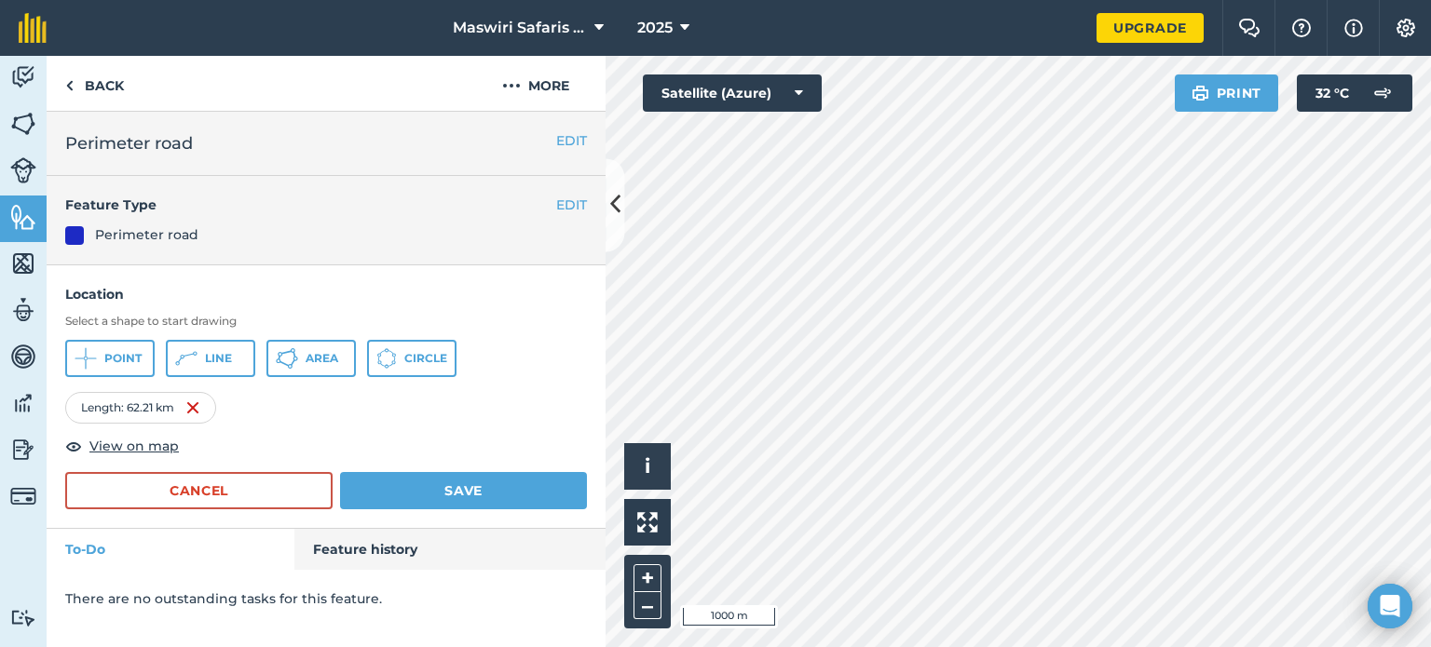
click at [1117, 0] on html "Maswiri Safaris [PERSON_NAME] lodge 2025 Upgrade Farm Chat Help Info Settings M…" at bounding box center [715, 323] width 1431 height 647
click at [817, 80] on div "Click to start drawing i © 2025 TomTom, Microsoft 50 m + – Satellite (Azure) Pr…" at bounding box center [1018, 352] width 825 height 592
click at [1346, 3] on div "Maswiri Safaris [PERSON_NAME] lodge 2025 Upgrade Farm Chat Help Info Settings M…" at bounding box center [715, 323] width 1431 height 647
click at [1342, 90] on span "32 ° C" at bounding box center [1332, 93] width 34 height 37
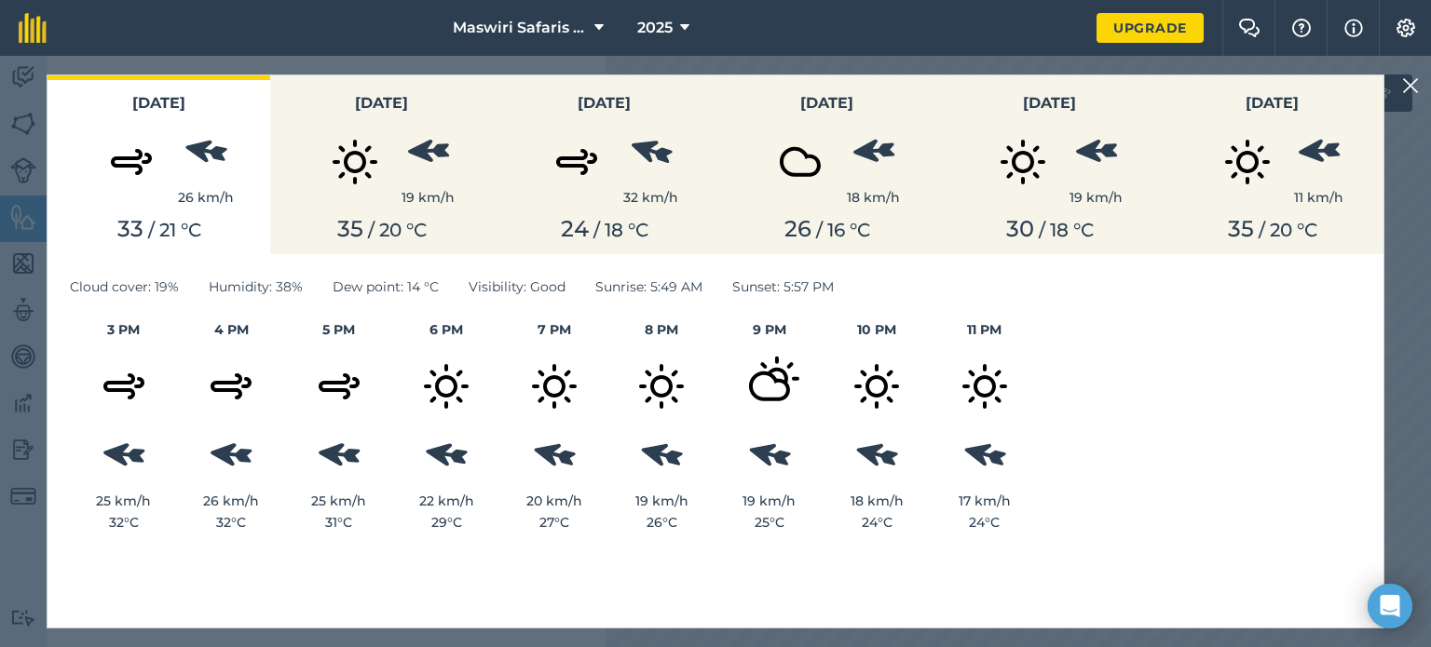
click at [1415, 84] on img at bounding box center [1410, 86] width 17 height 22
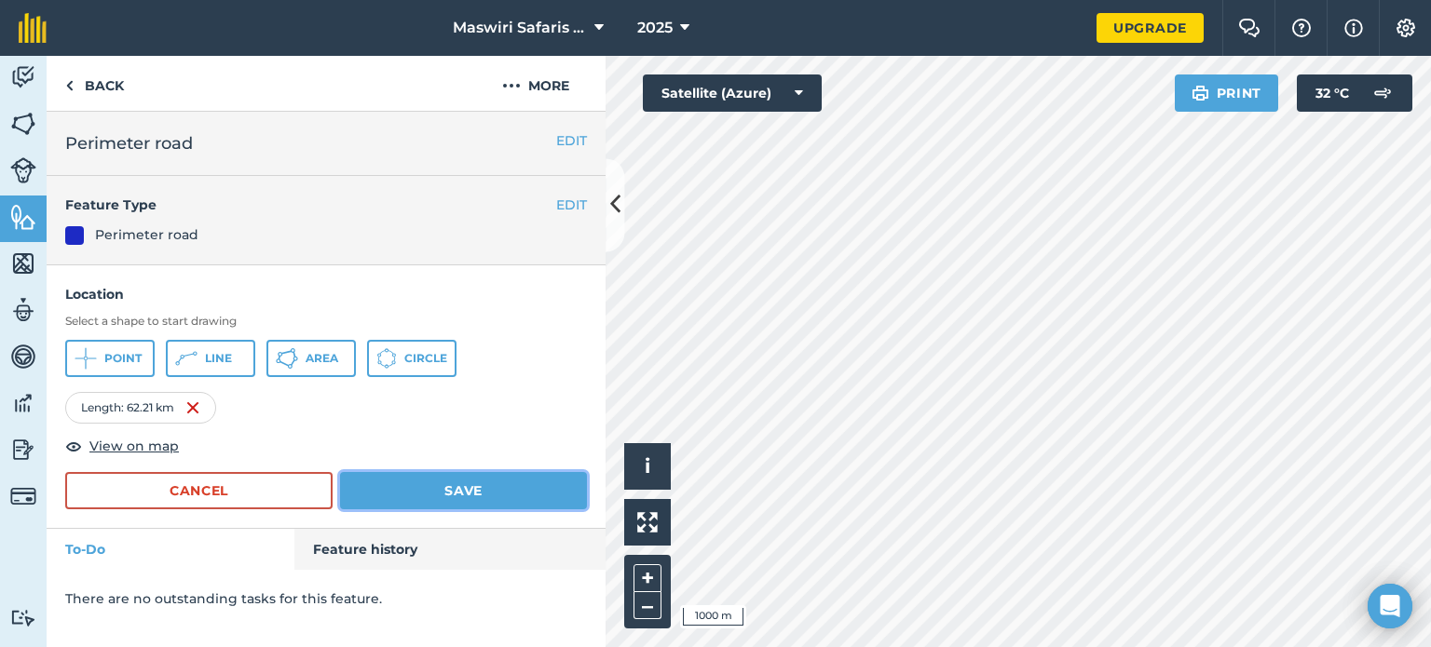
click at [418, 497] on button "Save" at bounding box center [463, 490] width 247 height 37
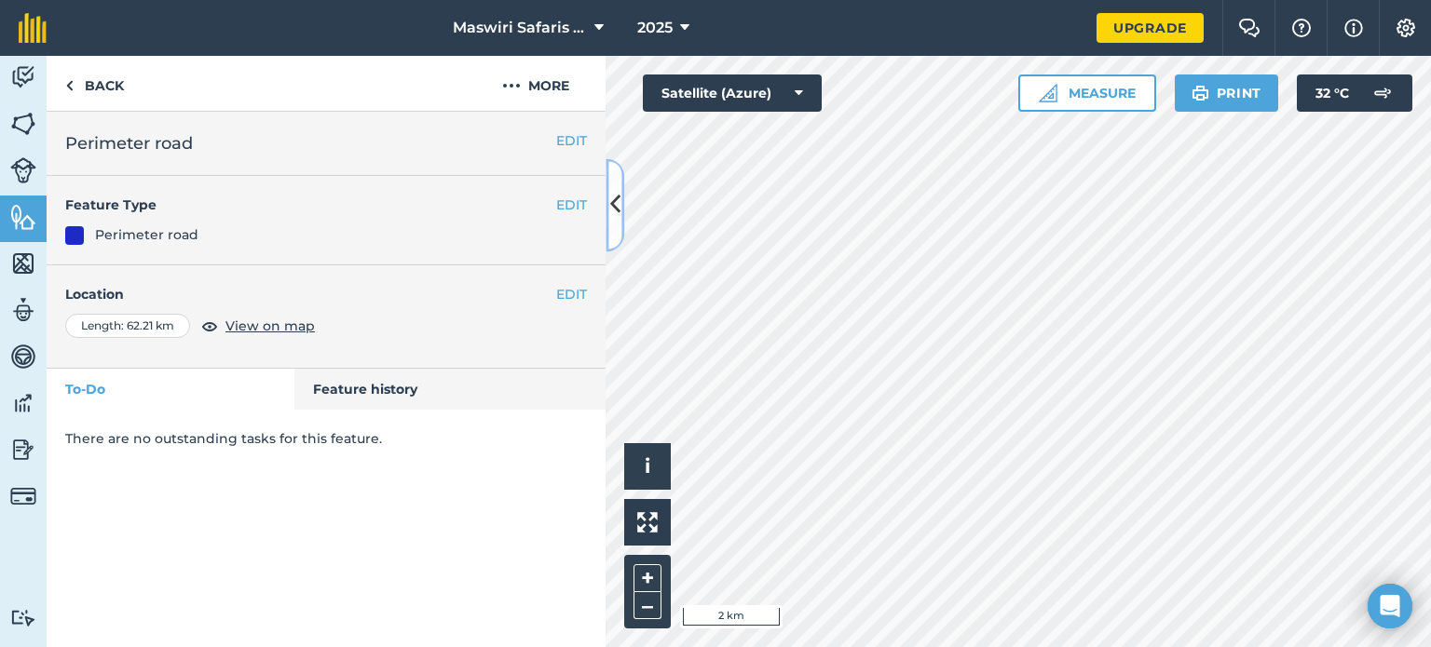
click at [619, 207] on icon at bounding box center [615, 205] width 10 height 33
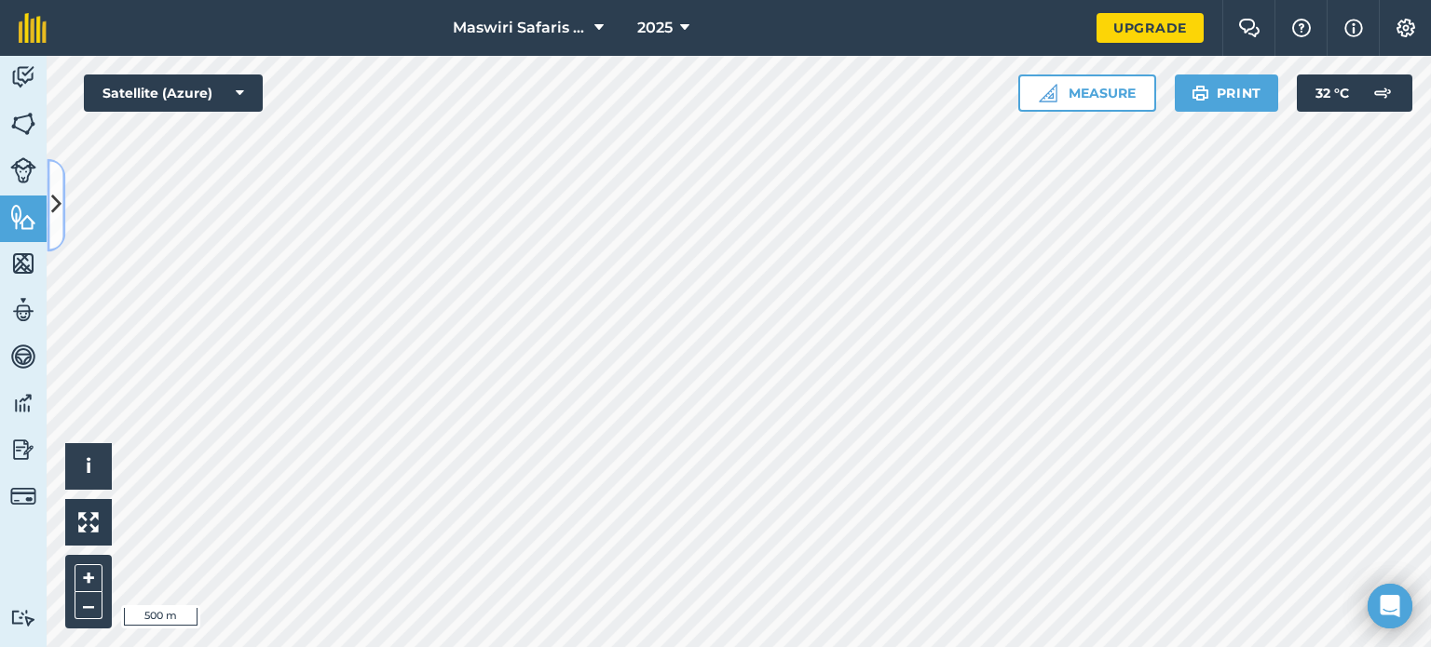
click at [56, 200] on icon at bounding box center [56, 205] width 10 height 33
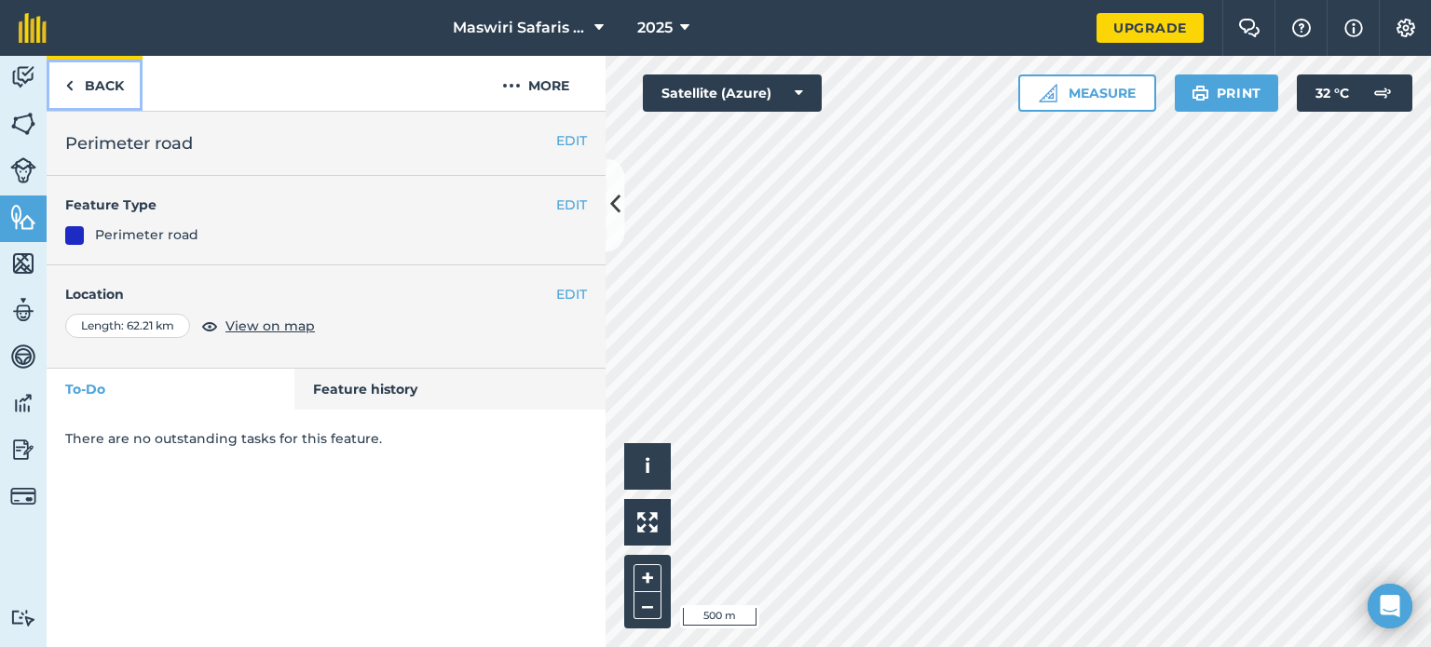
click at [114, 79] on link "Back" at bounding box center [95, 83] width 96 height 55
click at [89, 84] on link "Back" at bounding box center [95, 83] width 96 height 55
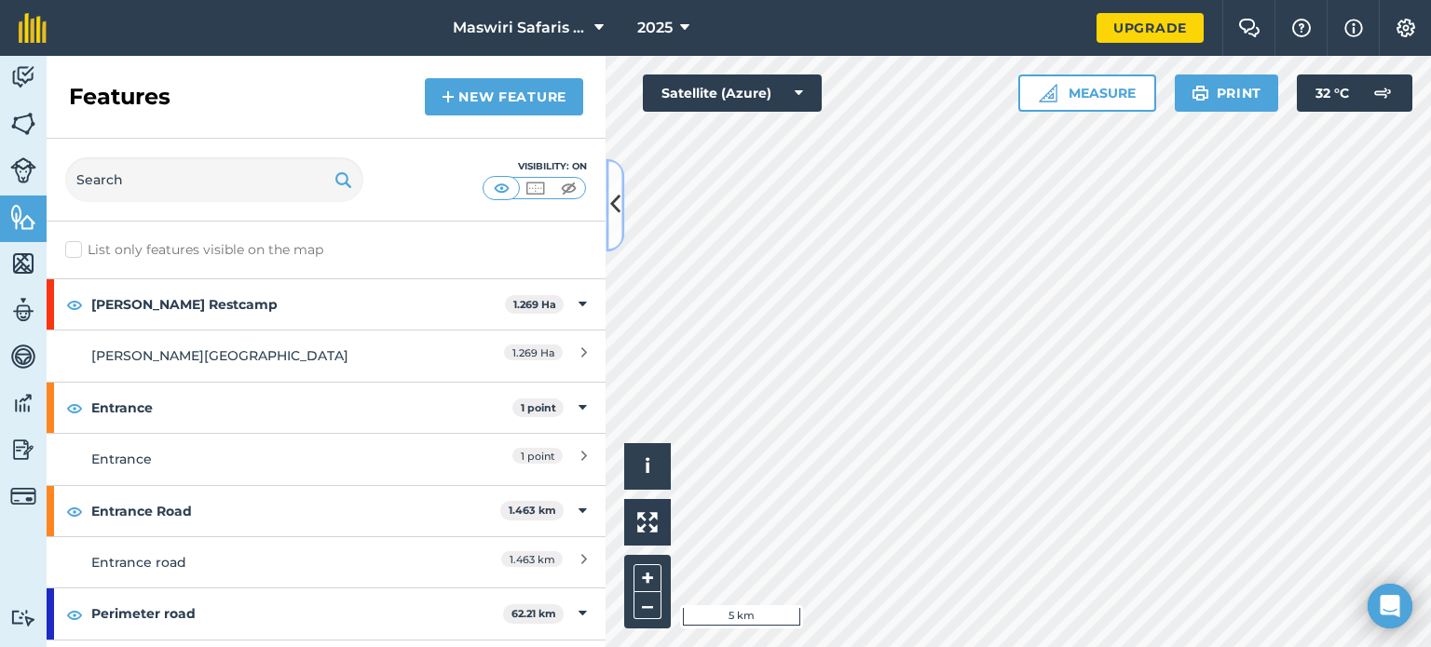
click at [613, 226] on button at bounding box center [615, 204] width 19 height 93
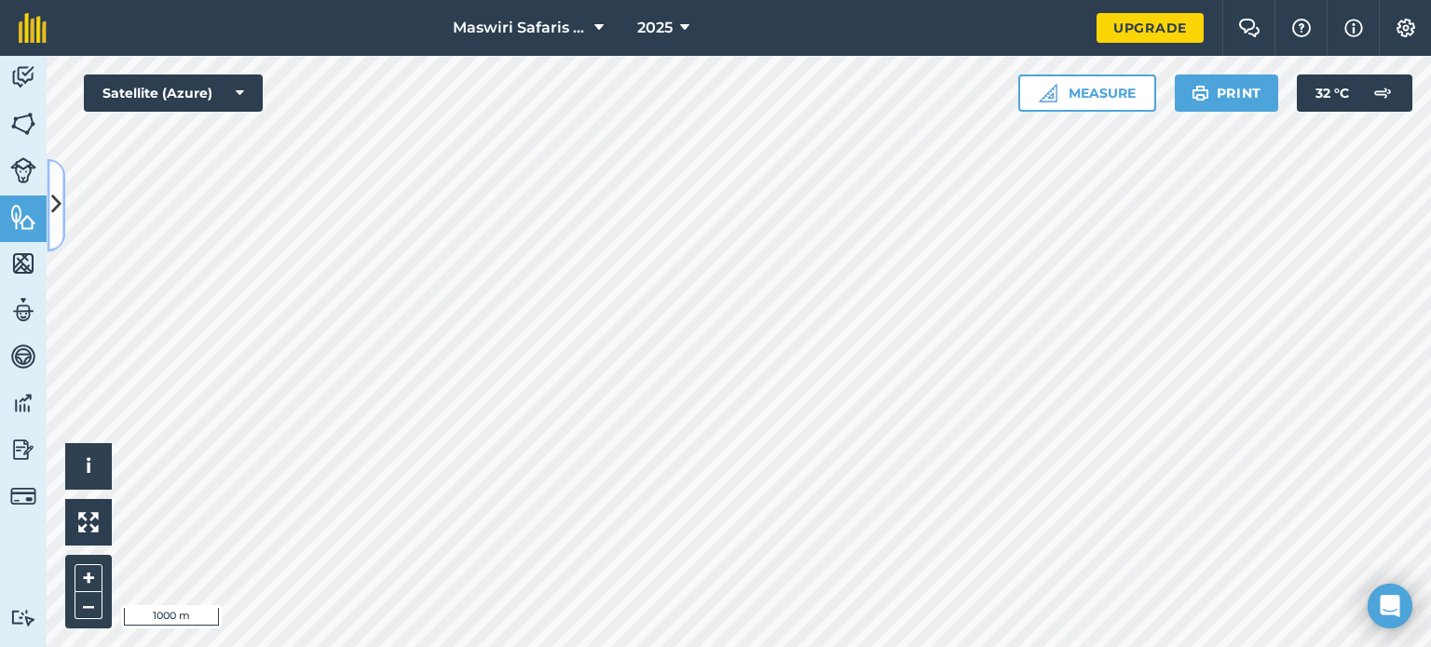
click at [56, 232] on button at bounding box center [56, 204] width 19 height 93
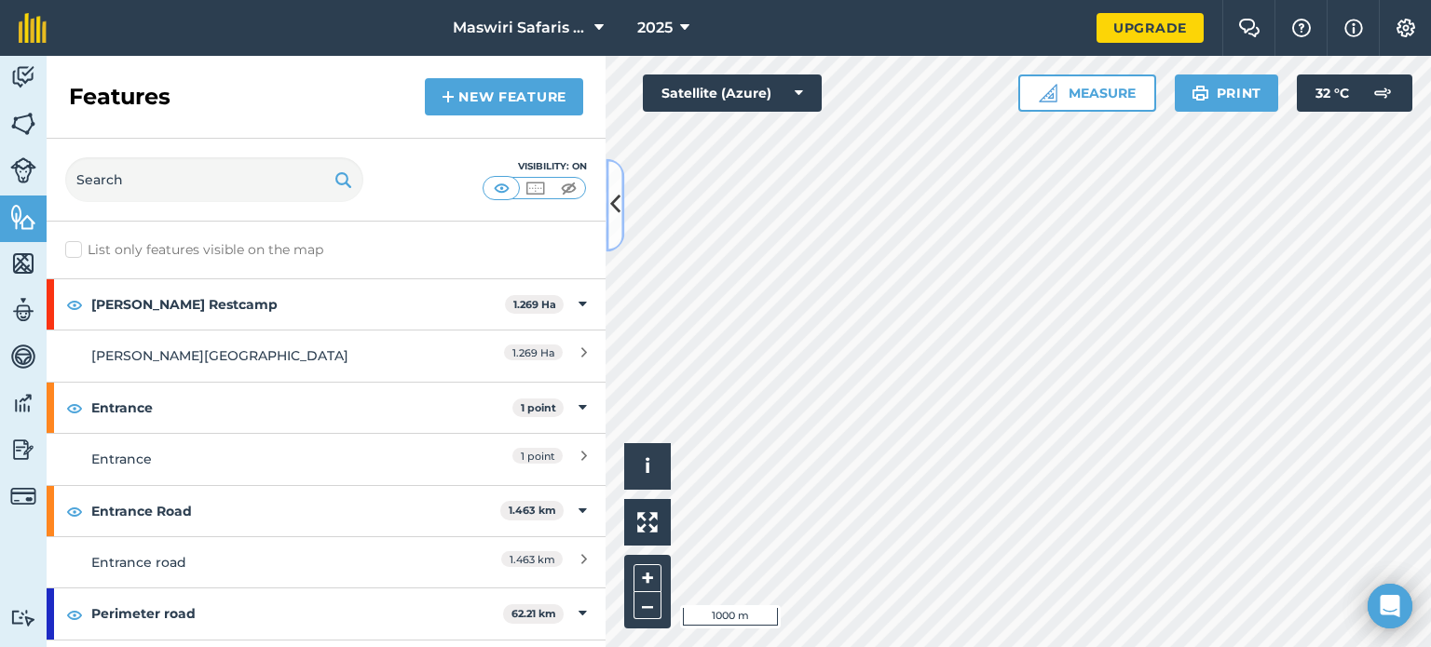
scroll to position [41, 0]
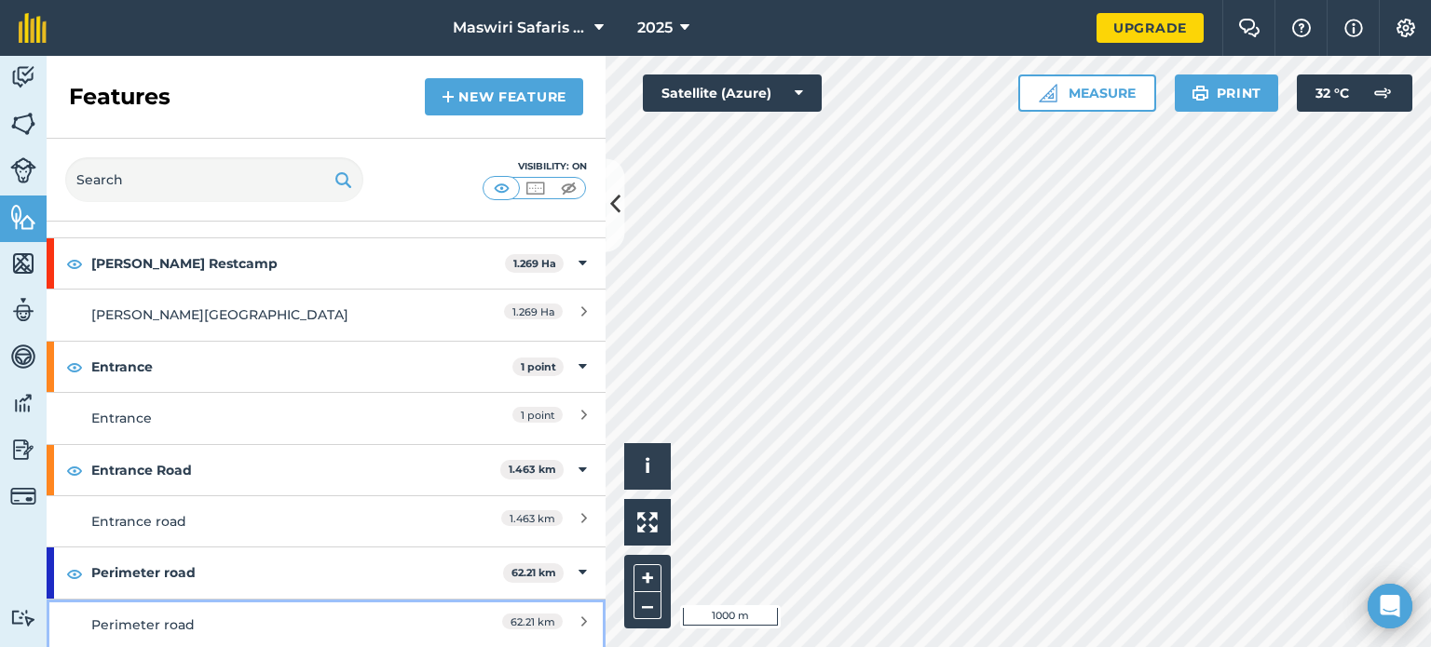
click at [578, 620] on link "Perimeter road 62.21 km" at bounding box center [326, 624] width 559 height 51
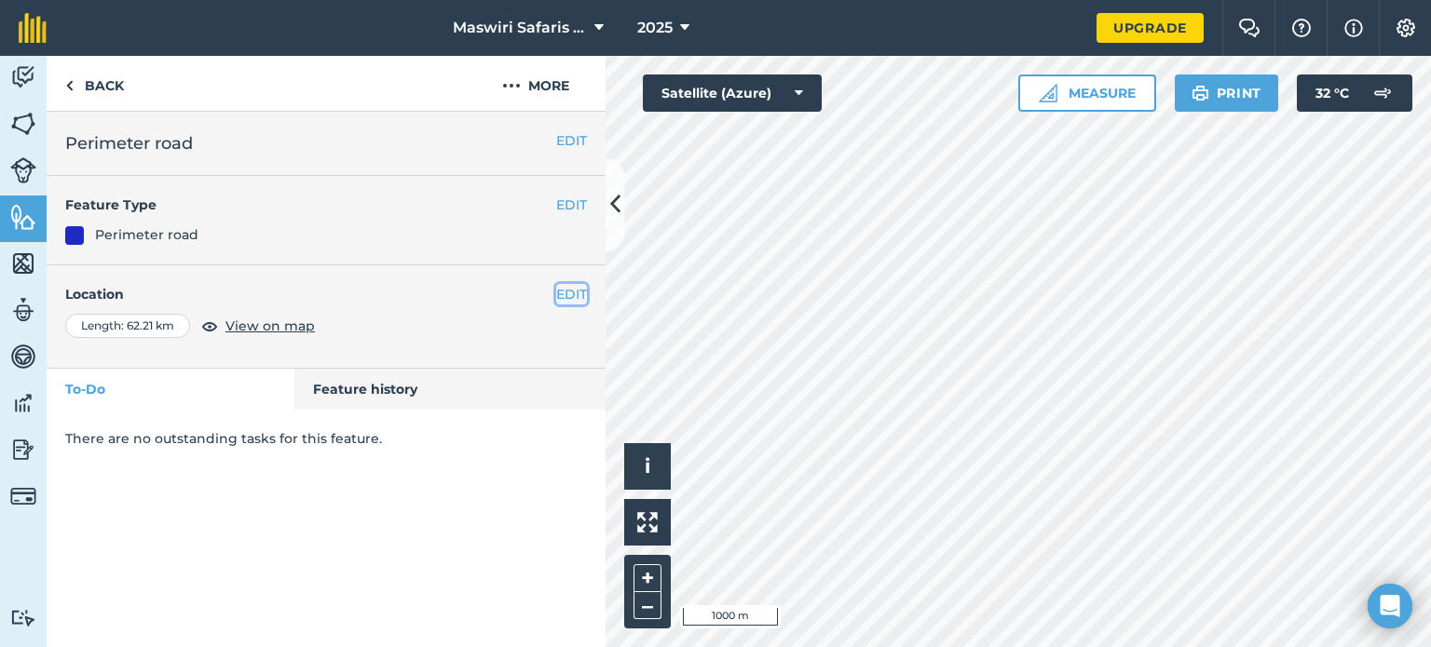
click at [574, 295] on button "EDIT" at bounding box center [571, 294] width 31 height 20
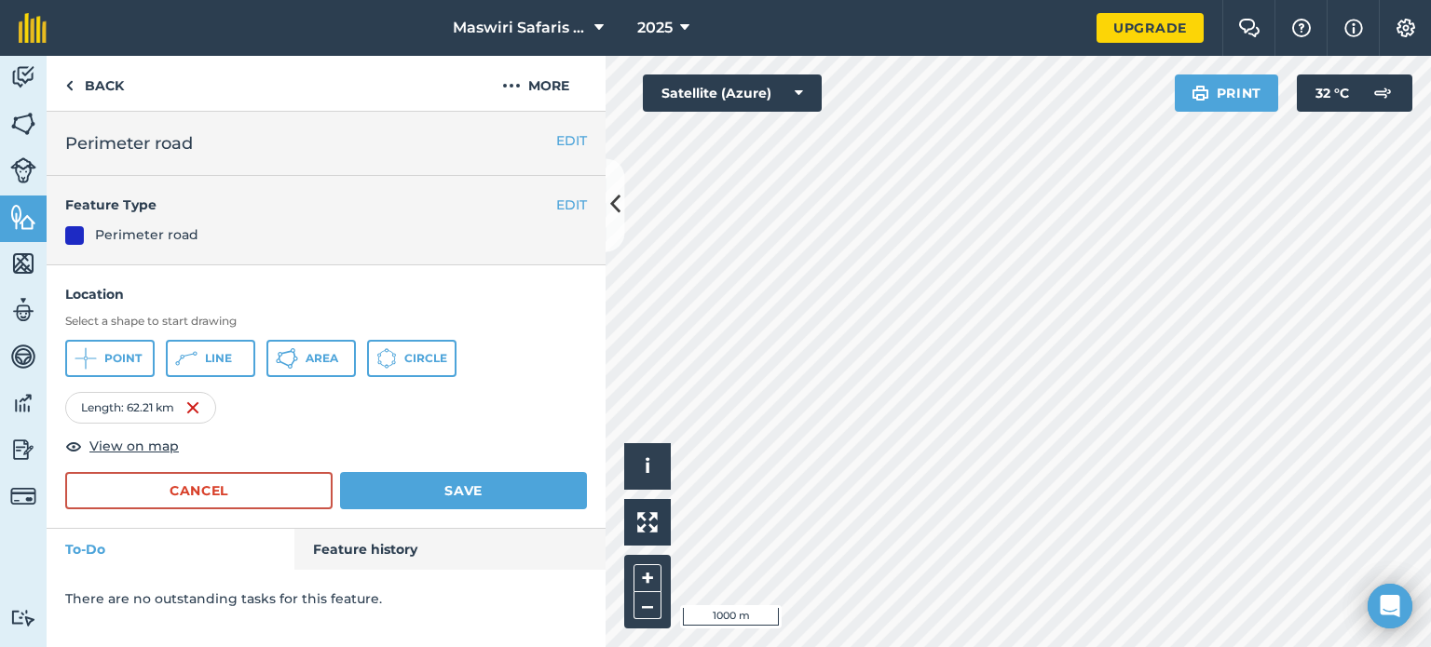
click at [1260, 79] on div "Click to start drawing i © 2025 TomTom, Microsoft 1000 m + – Satellite (Azure) …" at bounding box center [1018, 352] width 825 height 592
click at [1396, 92] on div "Click to start drawing i © 2025 TomTom, Microsoft 1000 m + – Satellite (Azure) …" at bounding box center [1018, 352] width 825 height 592
click at [1430, 0] on html "Maswiri Safaris [PERSON_NAME] lodge 2025 Upgrade Farm Chat Help Info Settings M…" at bounding box center [715, 323] width 1431 height 647
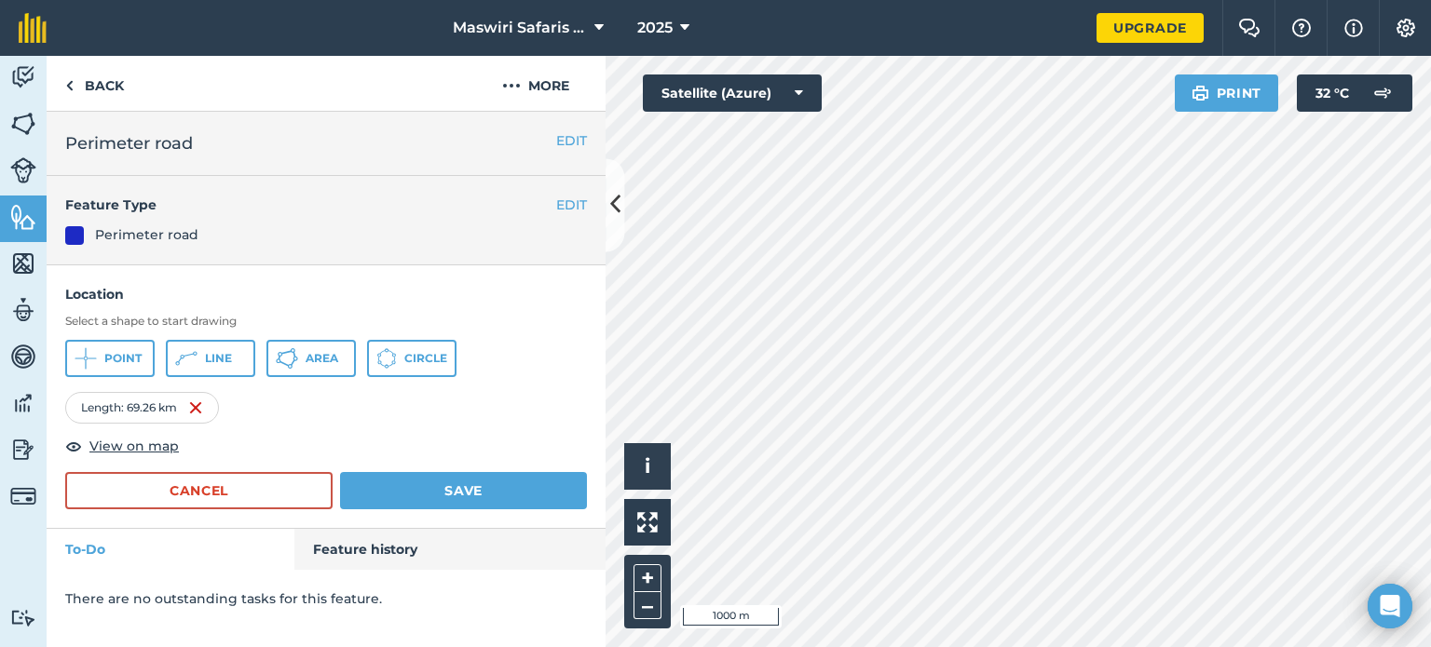
click at [1430, 0] on html "Maswiri Safaris [PERSON_NAME] lodge 2025 Upgrade Farm Chat Help Info Settings M…" at bounding box center [715, 323] width 1431 height 647
click at [751, 647] on html "Maswiri Safaris [PERSON_NAME] lodge 2025 Upgrade Farm Chat Help Info Settings M…" at bounding box center [715, 323] width 1431 height 647
click at [531, 273] on div "Activity Fields Livestock Features Maps Team Vehicles Data Reporting Billing Tu…" at bounding box center [715, 352] width 1431 height 592
click at [1246, 647] on html "Maswiri Safaris [PERSON_NAME] lodge 2025 Upgrade Farm Chat Help Info Settings M…" at bounding box center [715, 323] width 1431 height 647
click at [1148, 647] on html "Maswiri Safaris [PERSON_NAME] lodge 2025 Upgrade Farm Chat Help Info Settings M…" at bounding box center [715, 323] width 1431 height 647
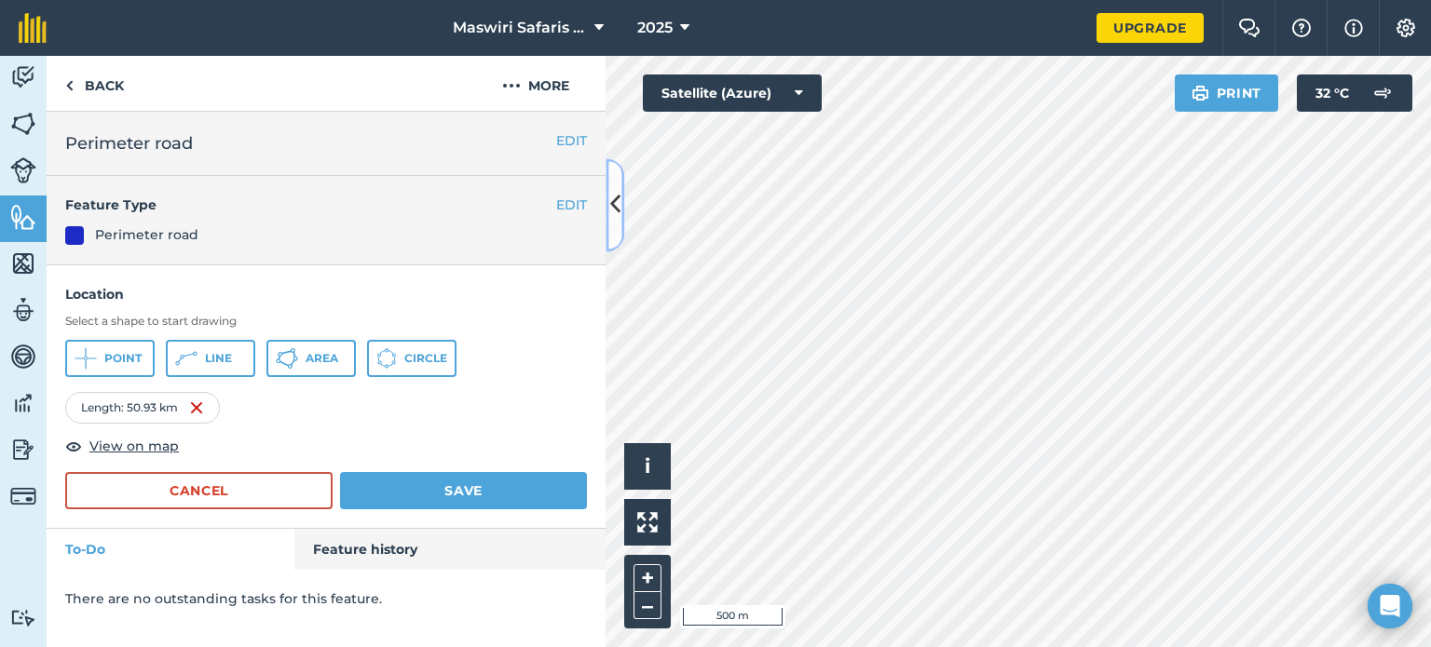
click at [619, 221] on icon at bounding box center [615, 205] width 10 height 33
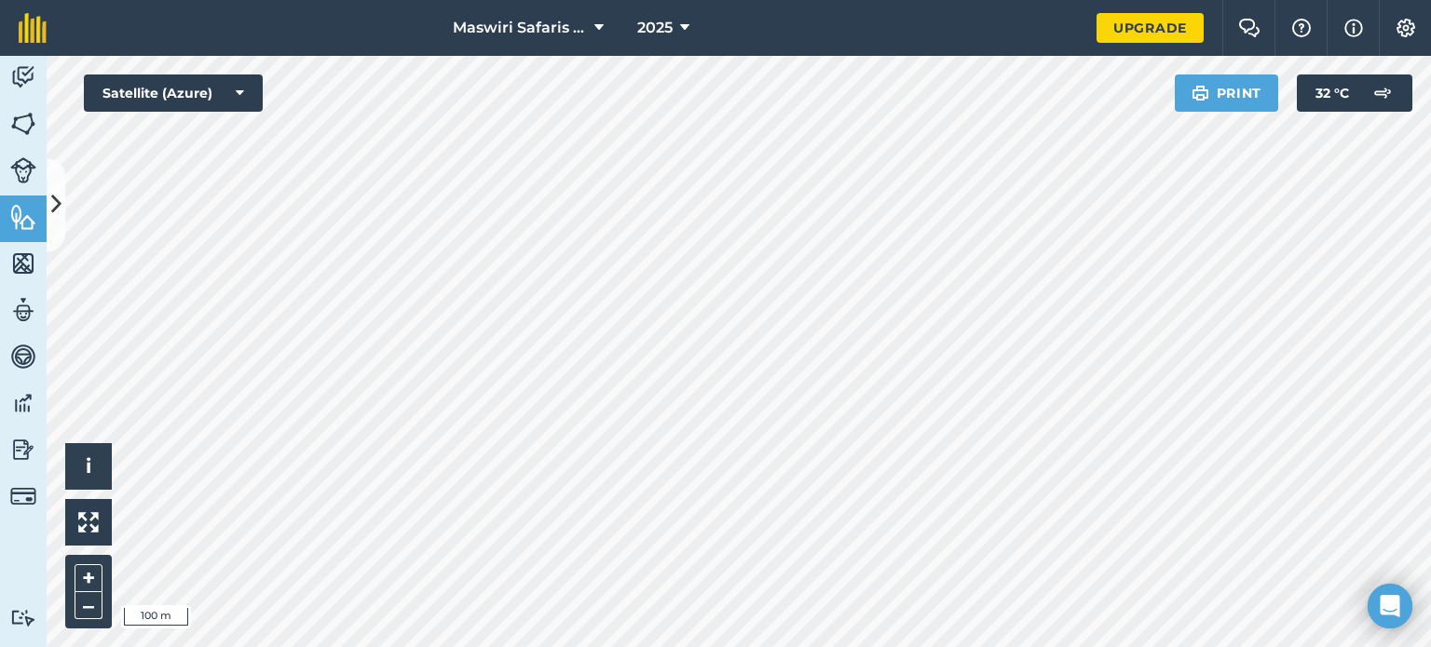
click at [1020, 4] on div "Maswiri Safaris [PERSON_NAME] lodge 2025 Upgrade Farm Chat Help Info Settings M…" at bounding box center [715, 323] width 1431 height 647
click at [1045, 52] on div "Maswiri Safaris [PERSON_NAME] lodge 2025 Upgrade Farm Chat Help Info Settings M…" at bounding box center [715, 323] width 1431 height 647
click at [836, 647] on html "Maswiri Safaris [PERSON_NAME] lodge 2025 Upgrade Farm Chat Help Info Settings M…" at bounding box center [715, 323] width 1431 height 647
click at [831, 647] on html "Maswiri Safaris [PERSON_NAME] lodge 2025 Upgrade Farm Chat Help Info Settings M…" at bounding box center [715, 323] width 1431 height 647
click at [504, 34] on span "Maswiri Safaris [PERSON_NAME] lodge" at bounding box center [520, 28] width 134 height 22
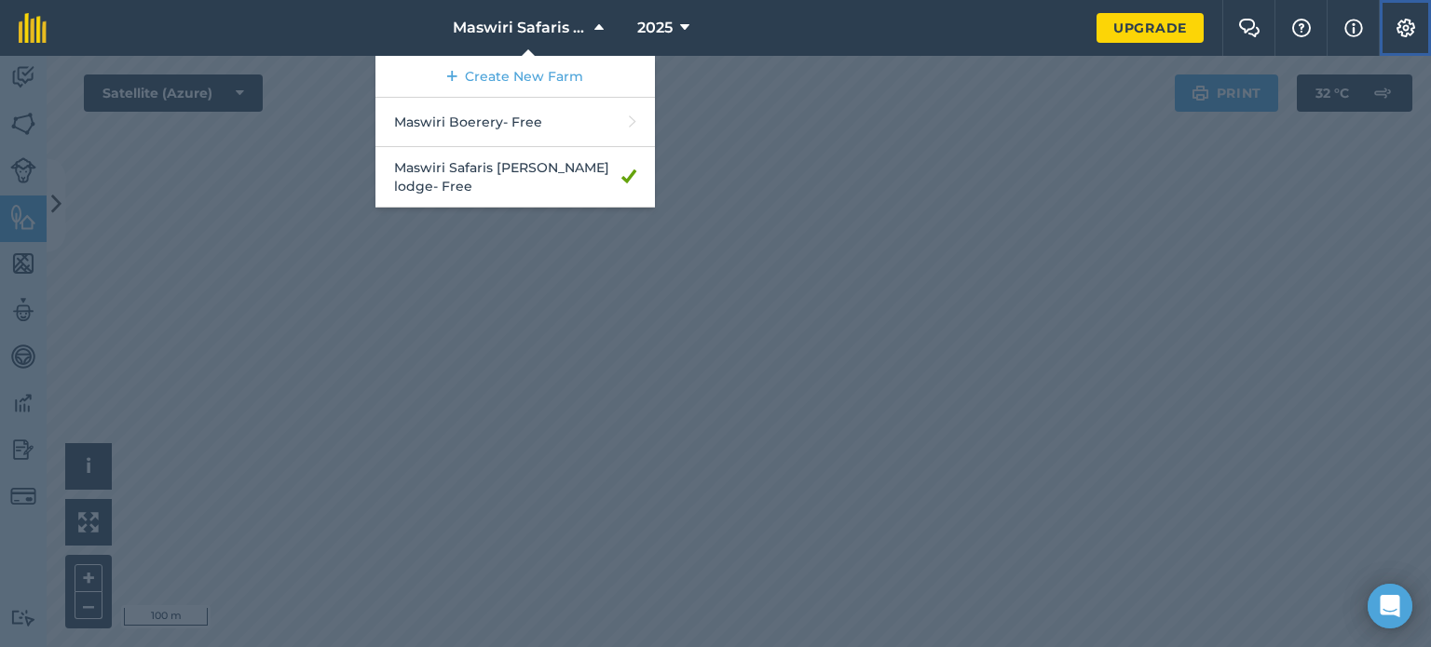
click at [1404, 31] on img at bounding box center [1406, 28] width 22 height 19
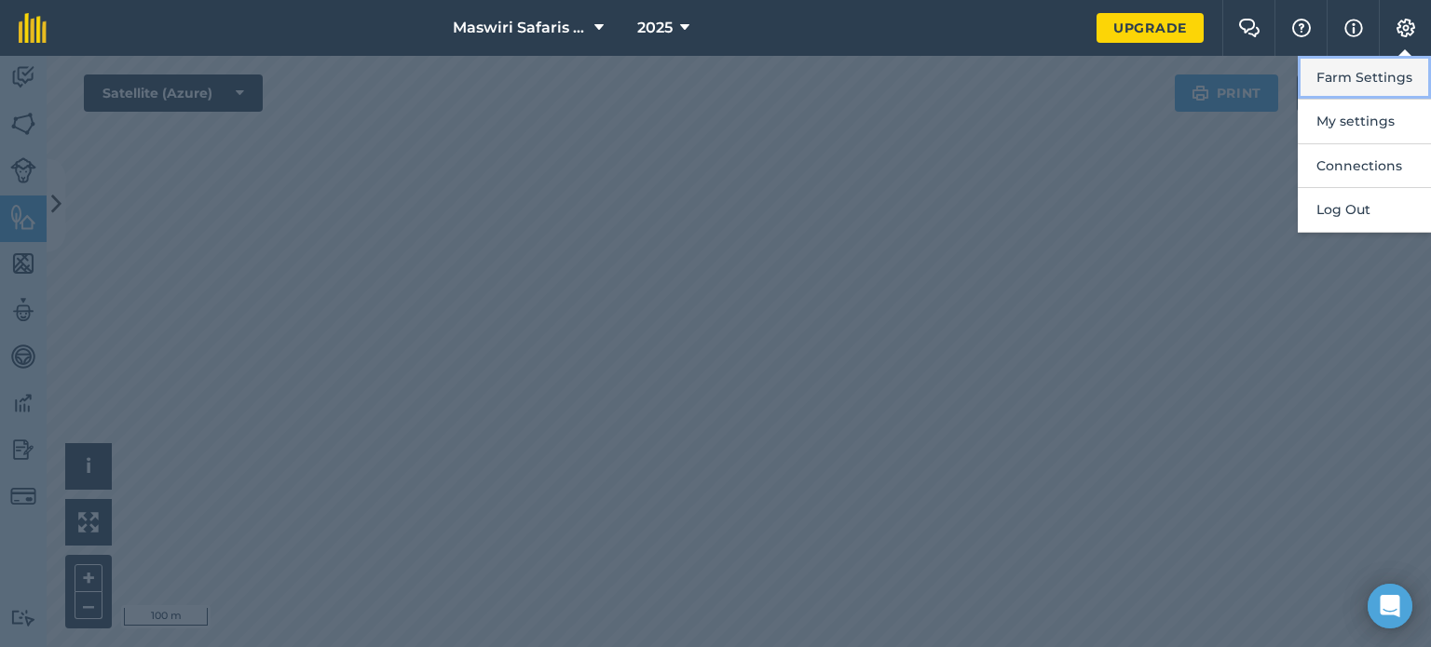
click at [1360, 89] on button "Farm Settings" at bounding box center [1364, 78] width 133 height 44
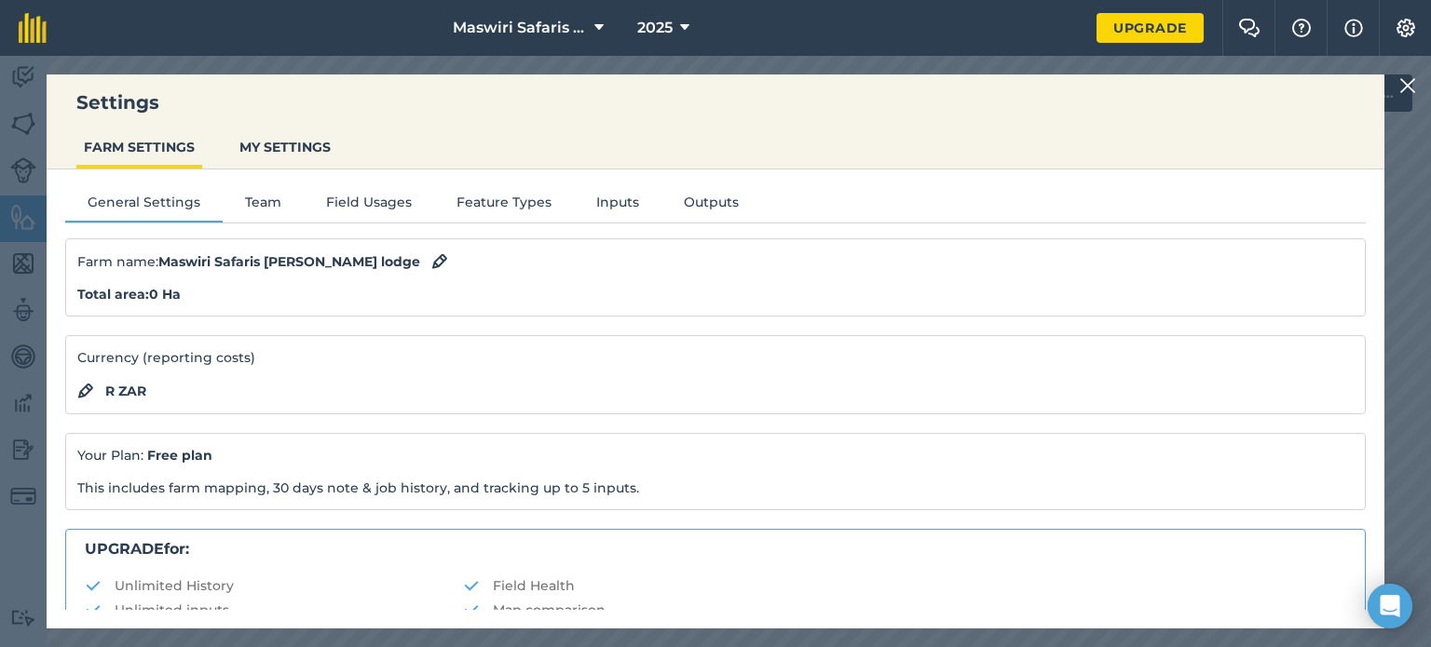
click at [1402, 85] on img at bounding box center [1407, 86] width 17 height 22
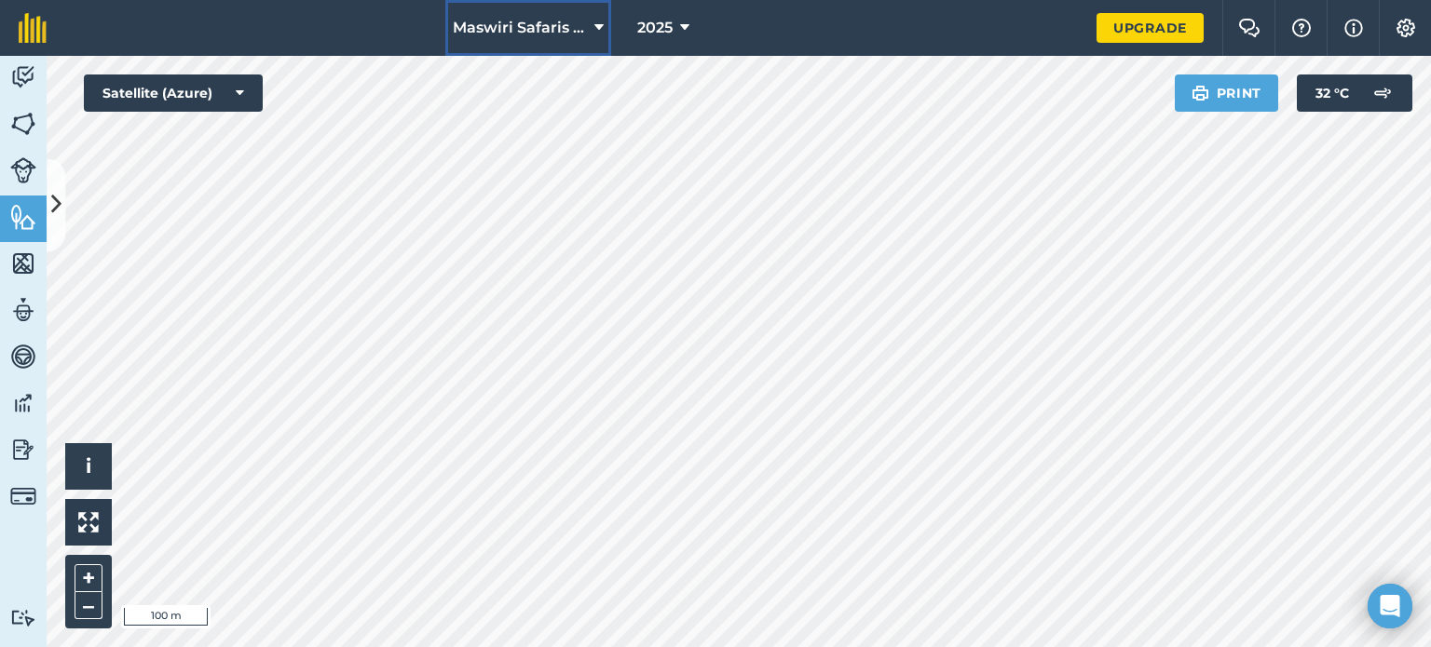
click at [582, 20] on span "Maswiri Safaris [PERSON_NAME] lodge" at bounding box center [520, 28] width 134 height 22
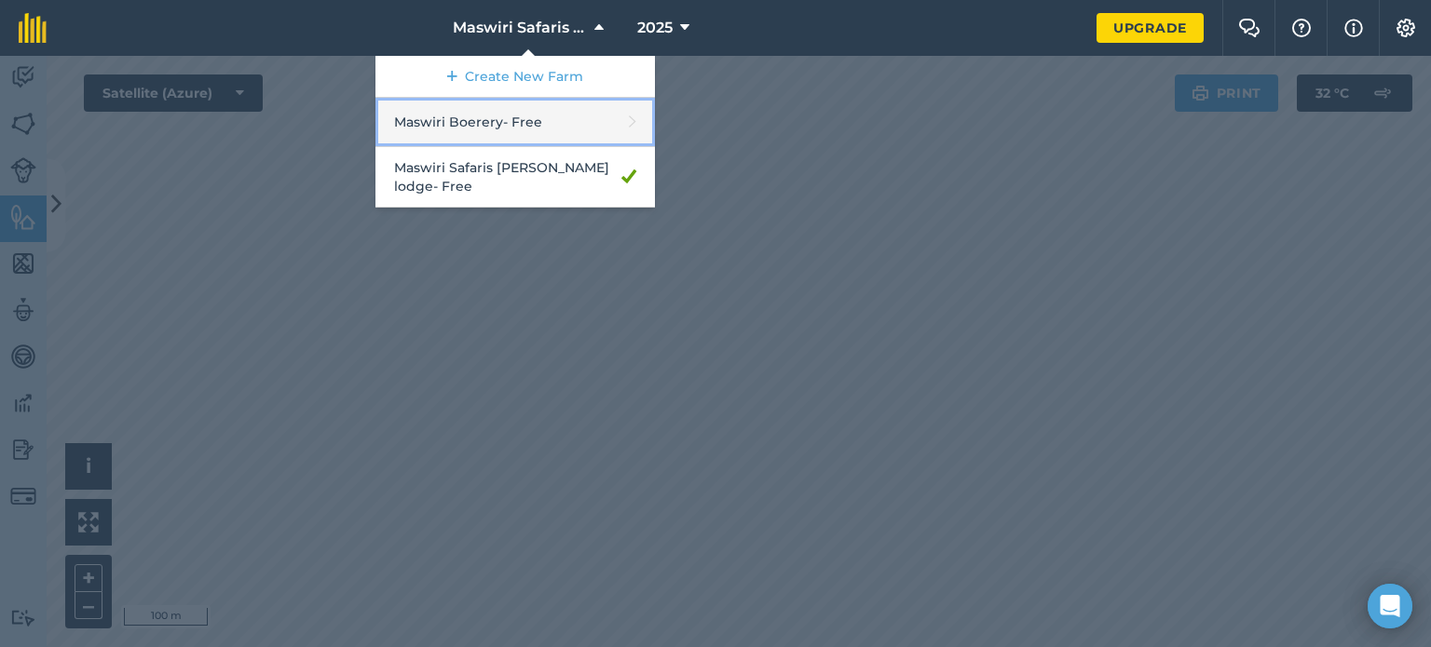
click at [574, 122] on link "Maswiri Boerery - Free" at bounding box center [514, 122] width 279 height 49
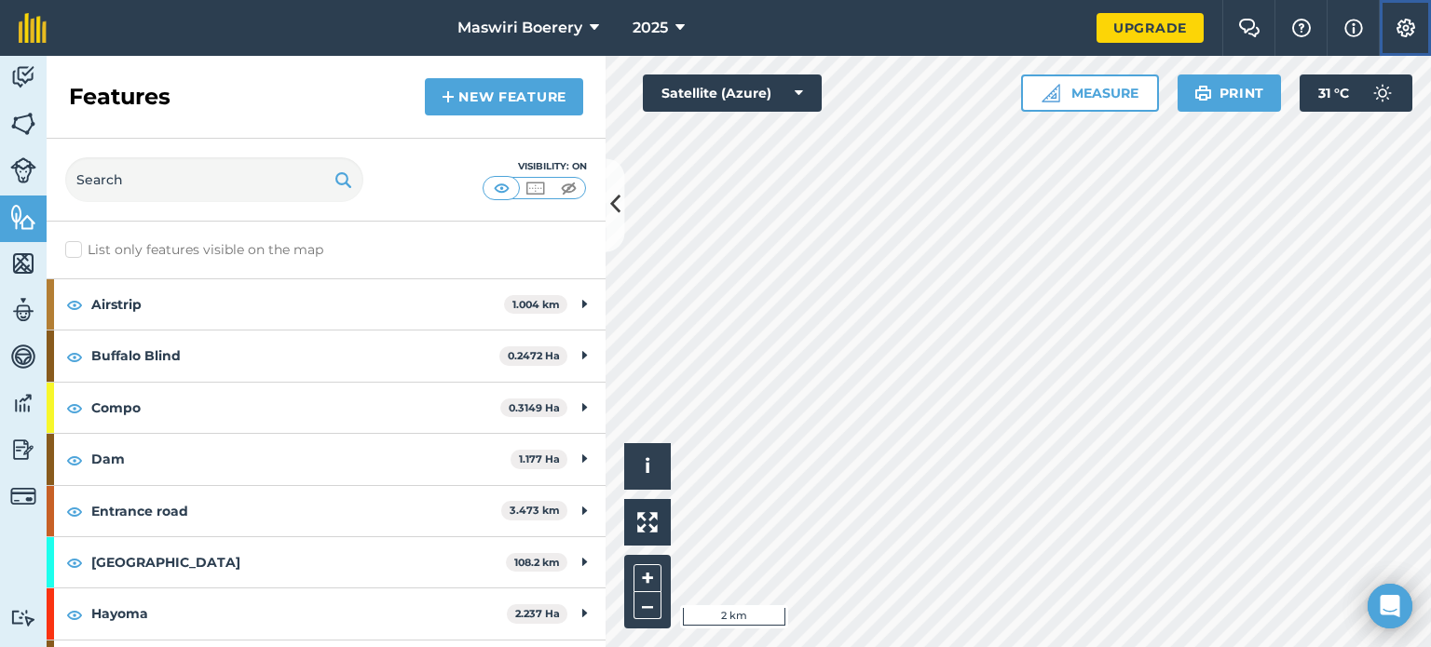
click at [1402, 37] on button "Settings" at bounding box center [1405, 28] width 52 height 56
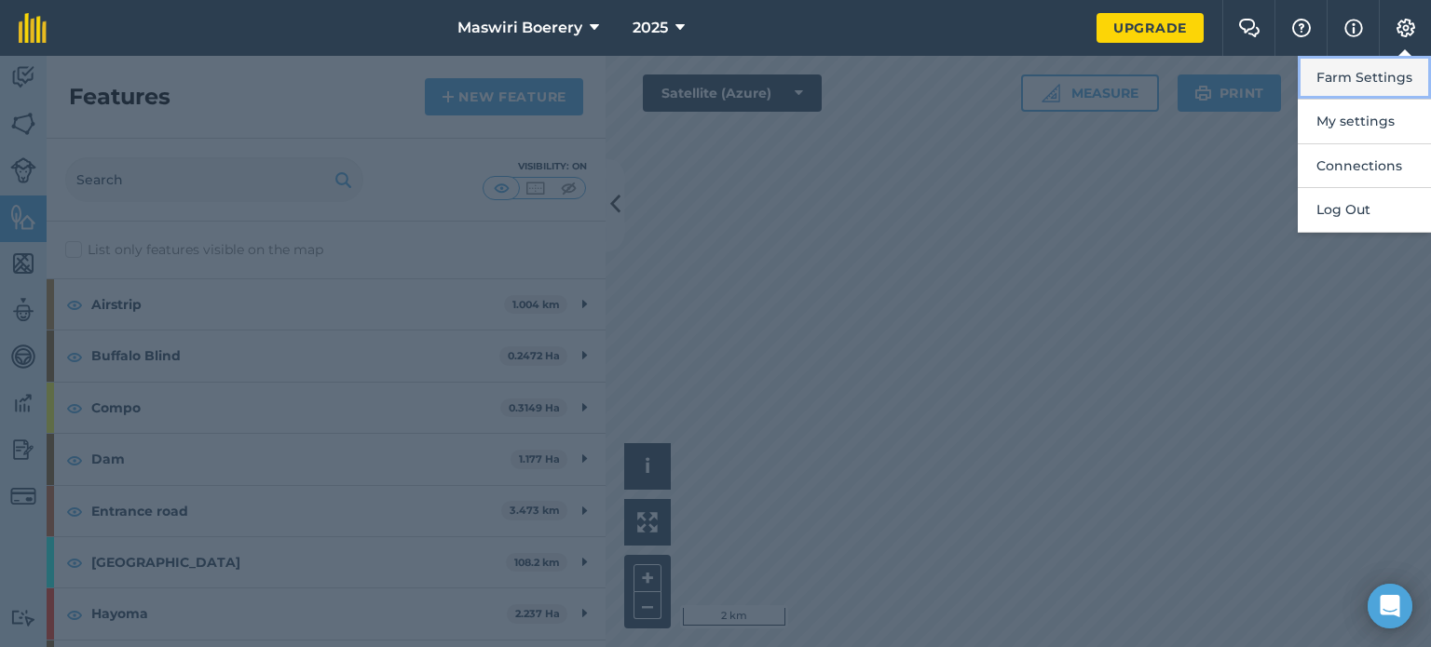
click at [1368, 82] on button "Farm Settings" at bounding box center [1364, 78] width 133 height 44
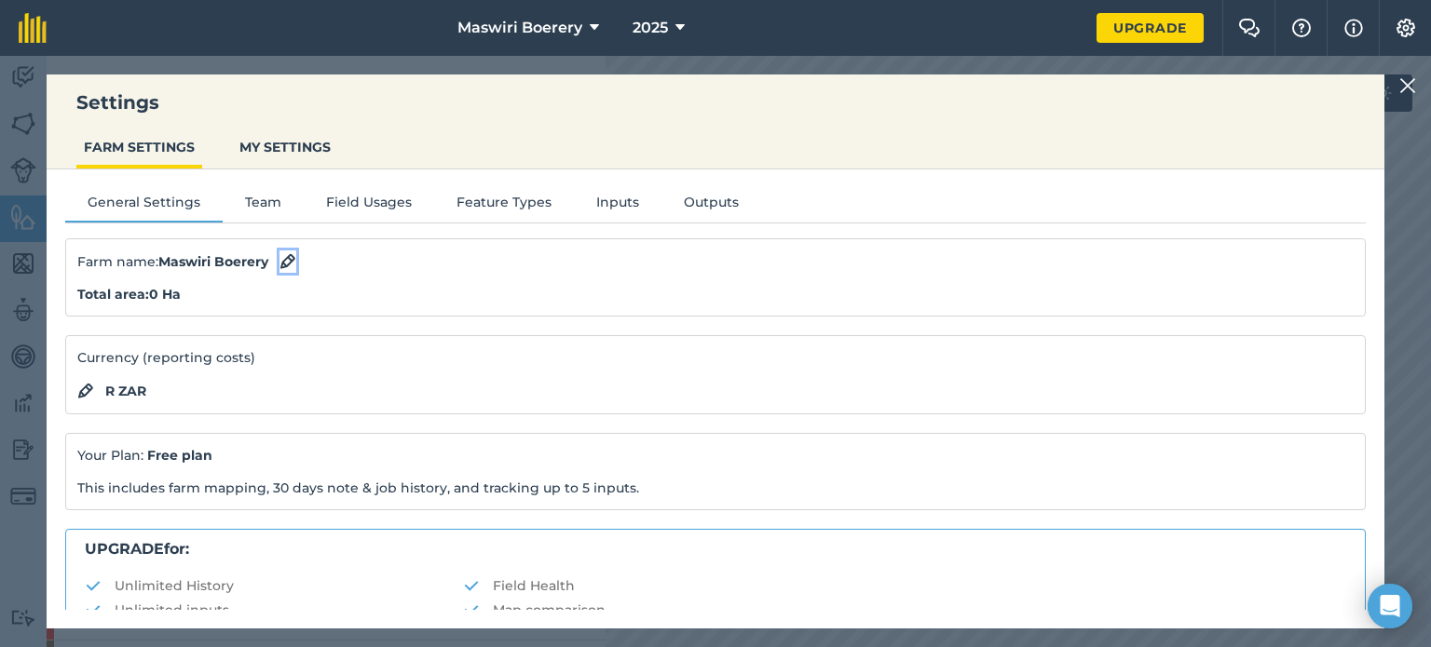
click at [285, 263] on img at bounding box center [287, 262] width 17 height 22
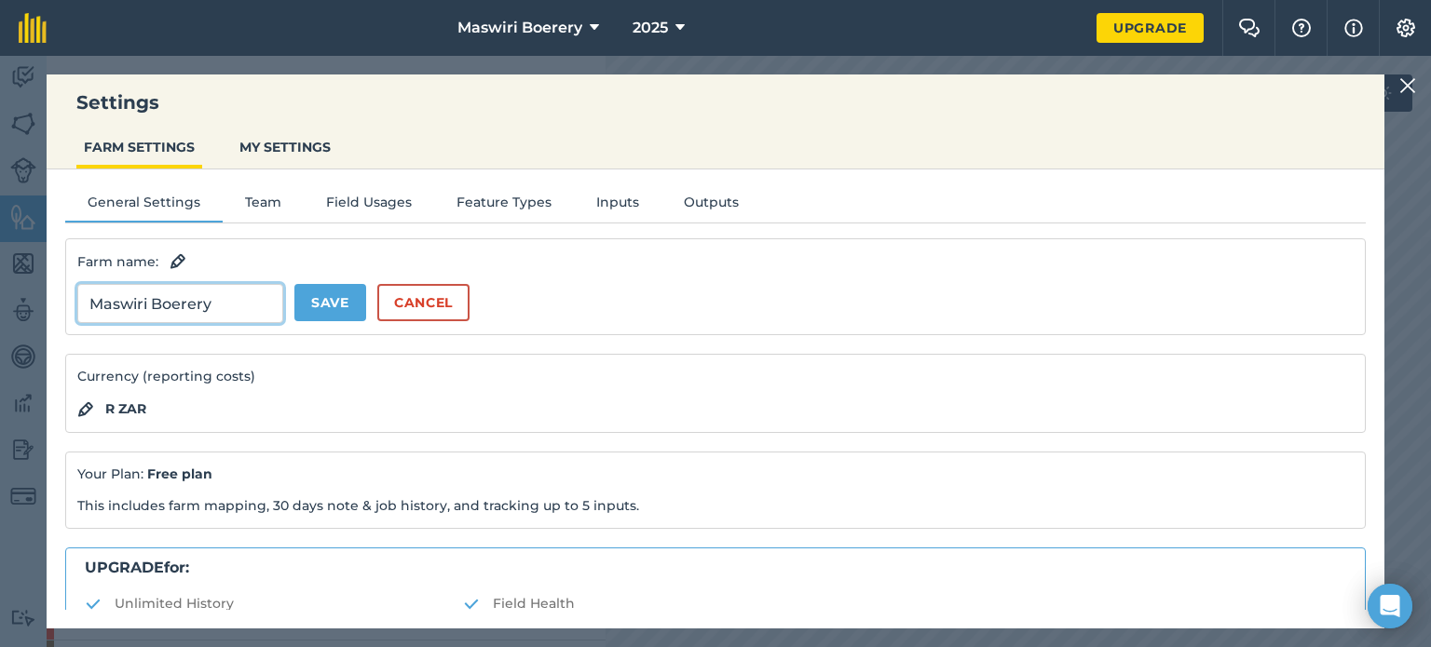
click at [216, 306] on input "Maswiri Boerery" at bounding box center [180, 303] width 206 height 39
type input "Maswiri Safari's Hayoma"
click at [309, 310] on button "Save" at bounding box center [330, 302] width 72 height 37
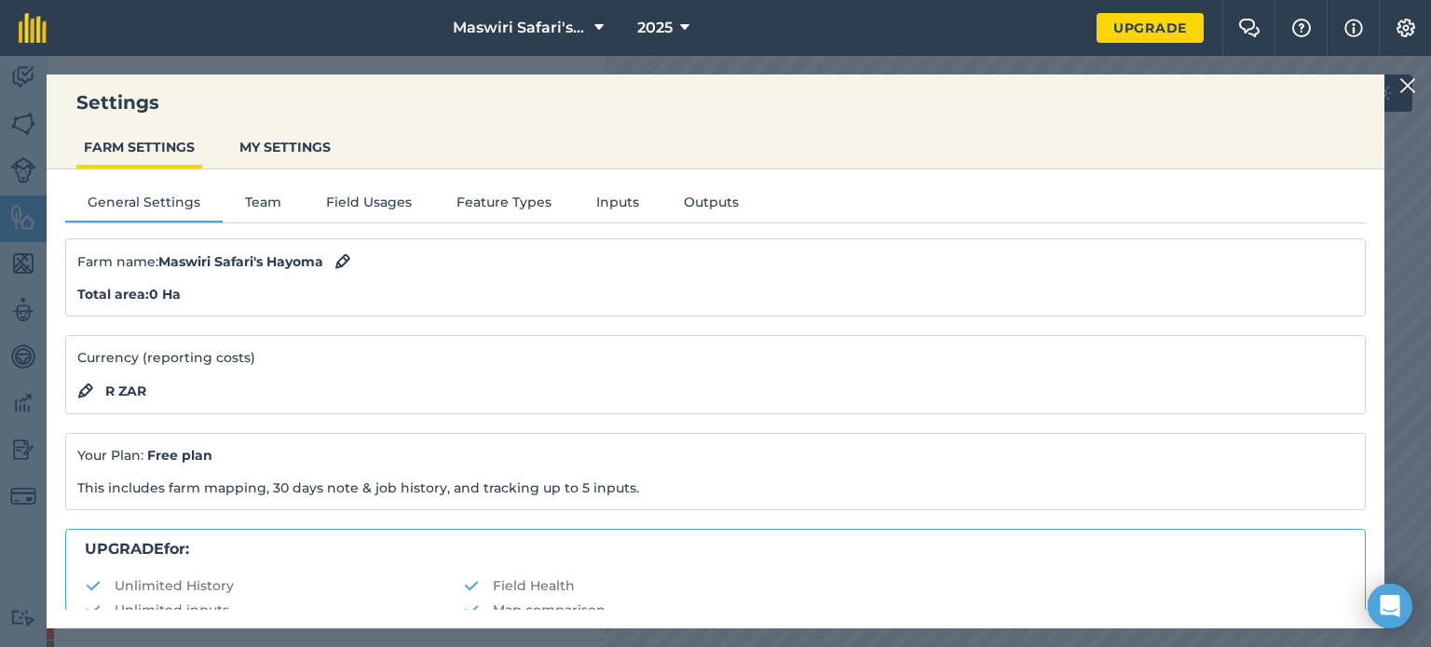
click at [1403, 89] on img at bounding box center [1407, 86] width 17 height 22
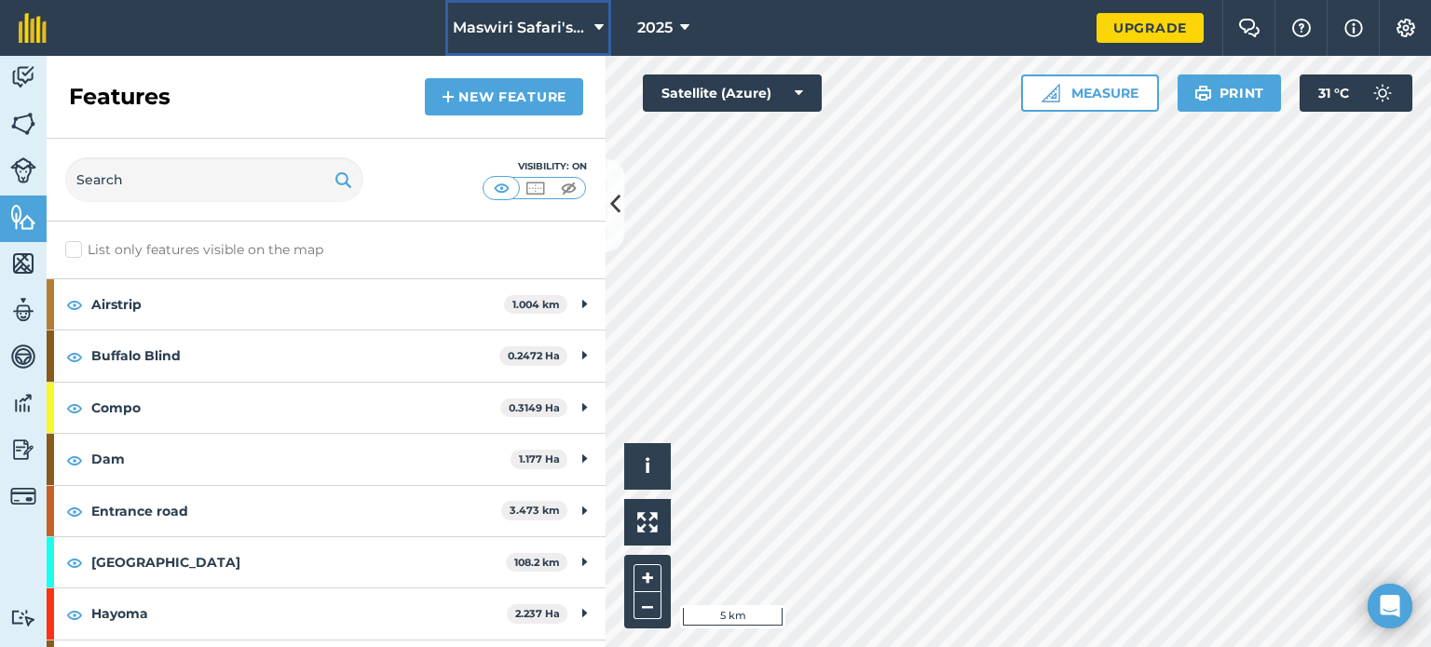
click at [575, 14] on button "Maswiri Safari's Hayoma" at bounding box center [528, 28] width 166 height 56
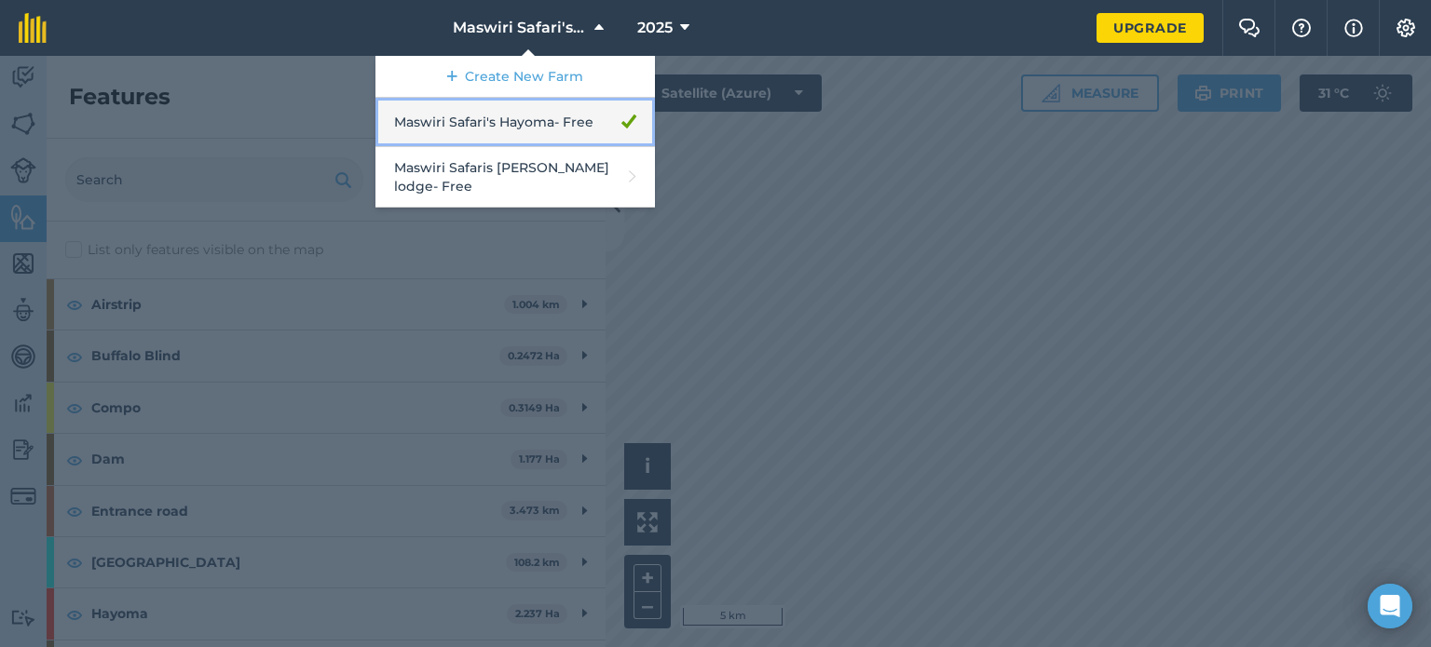
click at [580, 133] on link "Maswiri Safari's Hayoma - Free" at bounding box center [514, 122] width 279 height 49
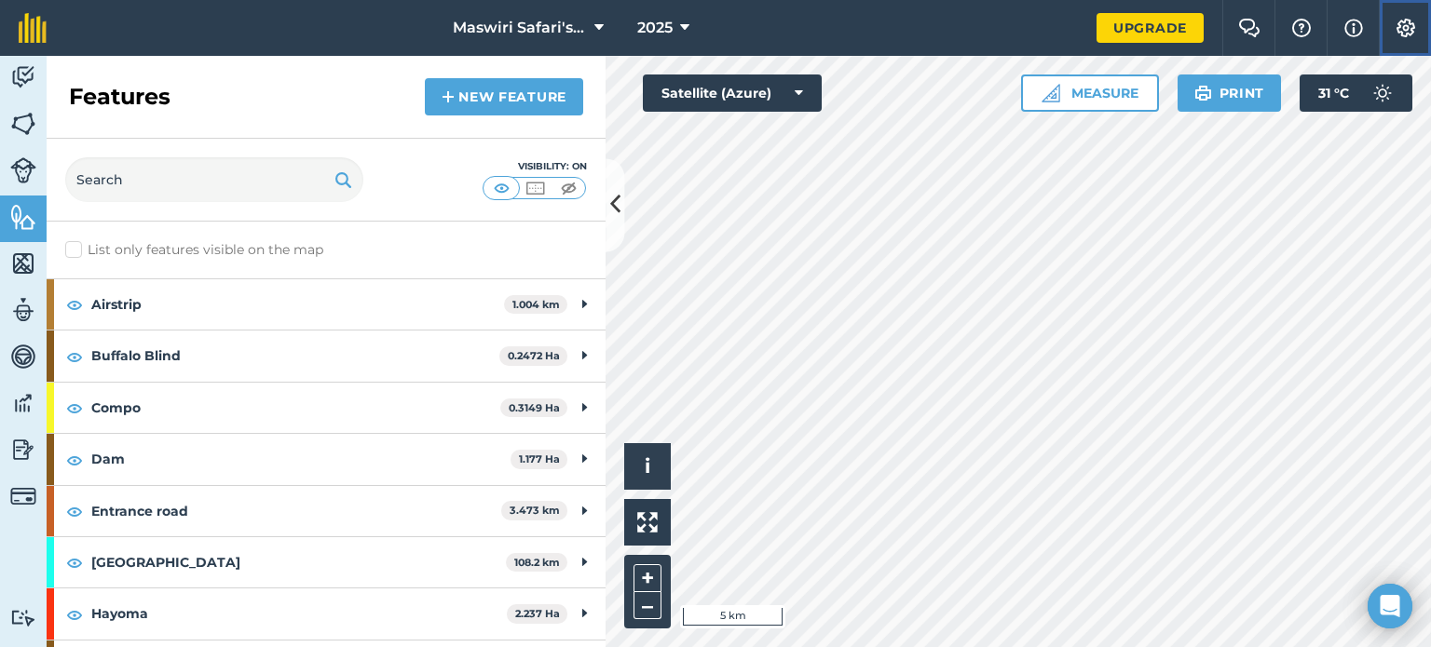
click at [1396, 30] on img at bounding box center [1406, 28] width 22 height 19
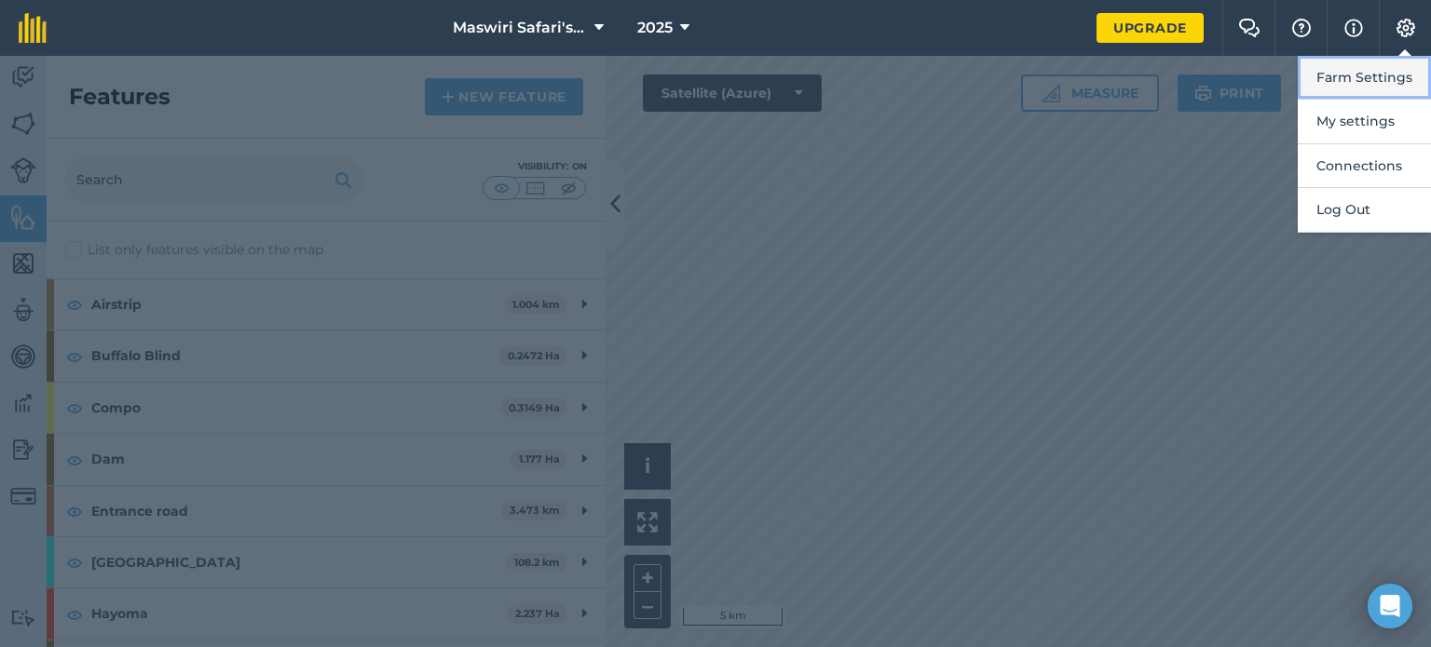
click at [1384, 74] on button "Farm Settings" at bounding box center [1364, 78] width 133 height 44
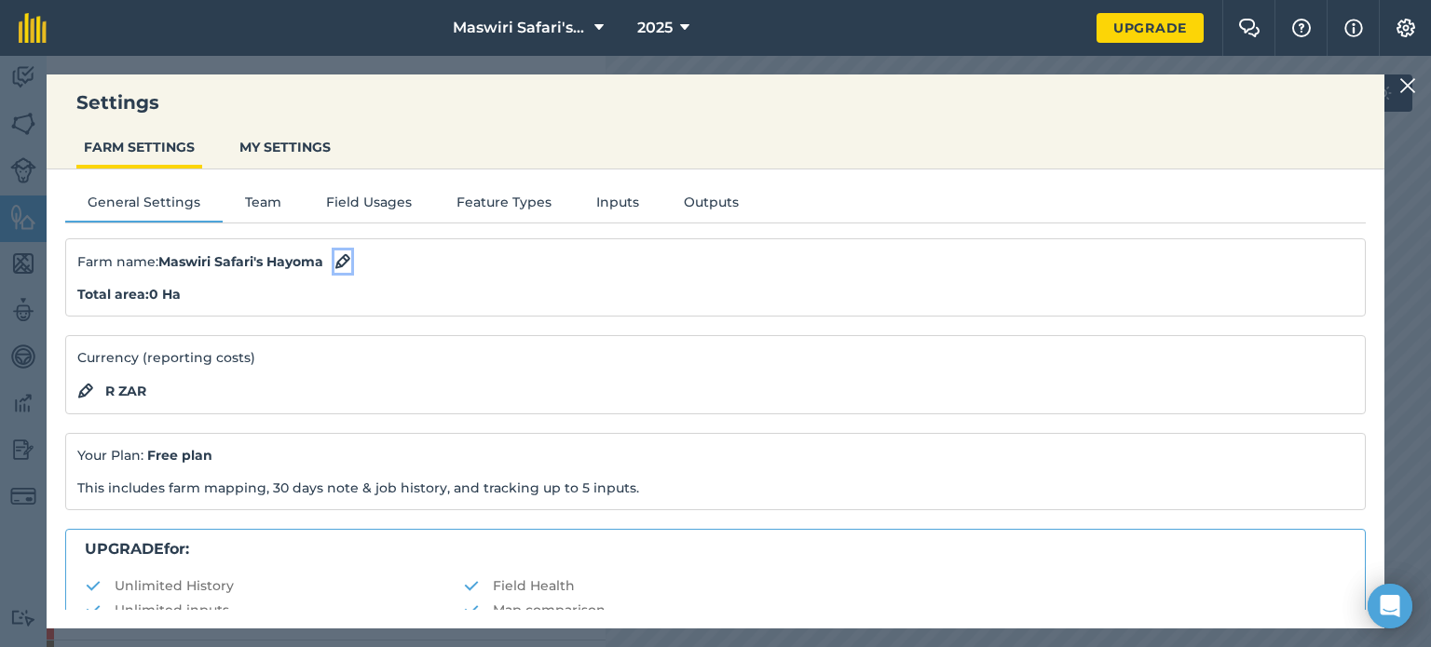
click at [343, 252] on img at bounding box center [342, 262] width 17 height 22
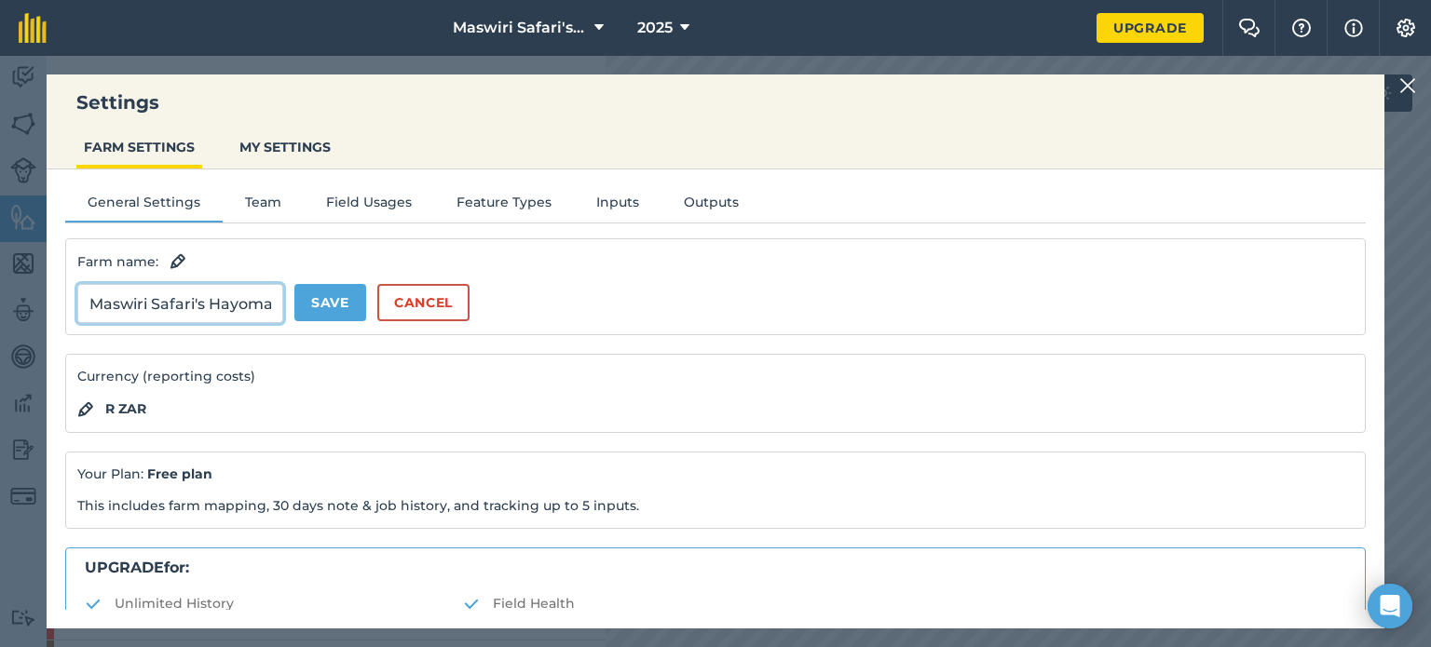
click at [250, 304] on input "Maswiri Safari's Hayoma" at bounding box center [180, 303] width 206 height 39
click at [272, 303] on input "Maswiri Safari's Hayoma" at bounding box center [180, 303] width 206 height 39
type input "Maswiri Safari's [GEOGRAPHIC_DATA]"
click at [294, 284] on button "Save" at bounding box center [330, 302] width 72 height 37
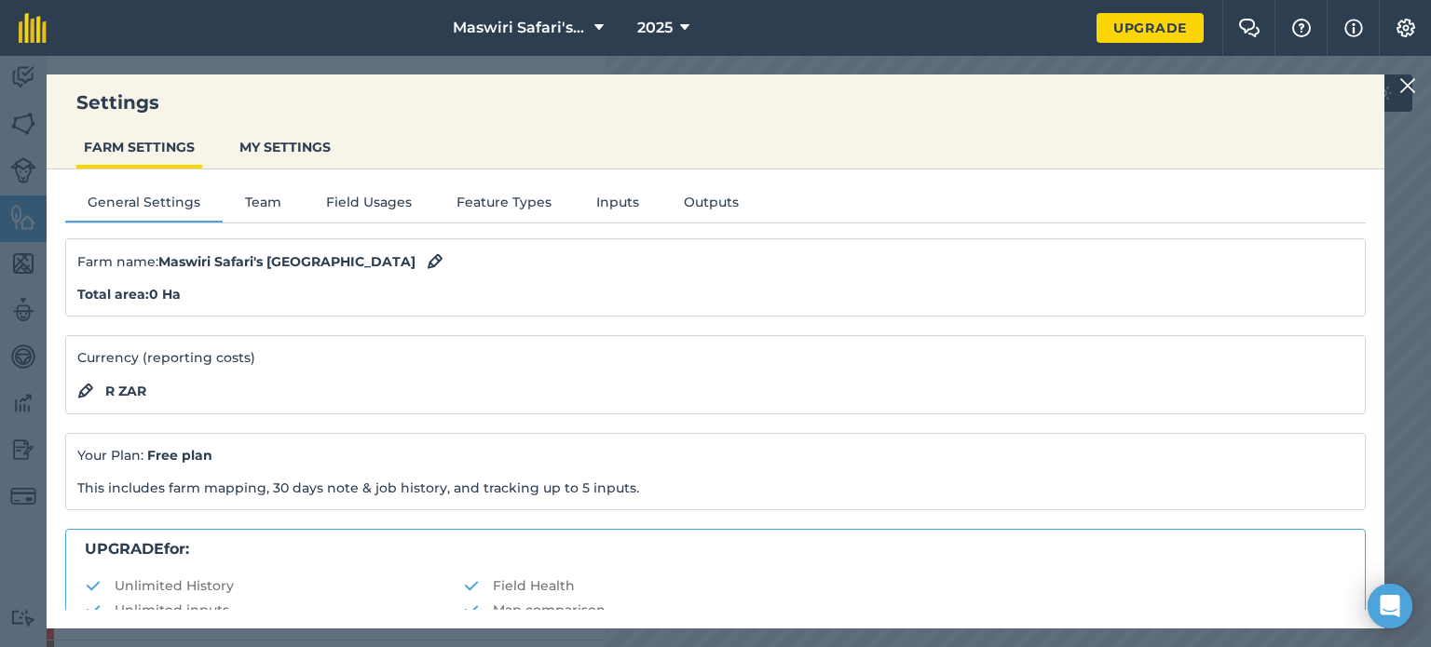
click at [1395, 82] on div "Settings FARM SETTINGS MY SETTINGS General Settings Team Field Usages Feature T…" at bounding box center [715, 352] width 1431 height 592
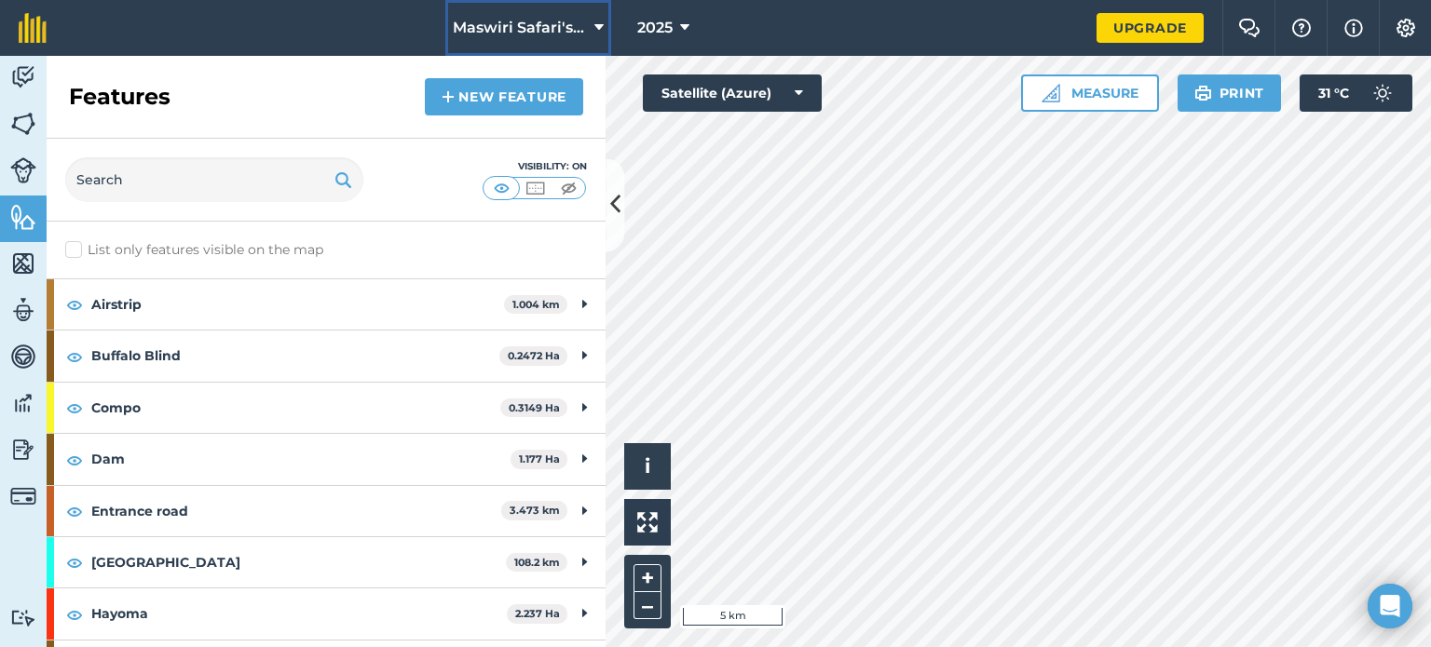
click at [590, 22] on button "Maswiri Safari's [GEOGRAPHIC_DATA]" at bounding box center [528, 28] width 166 height 56
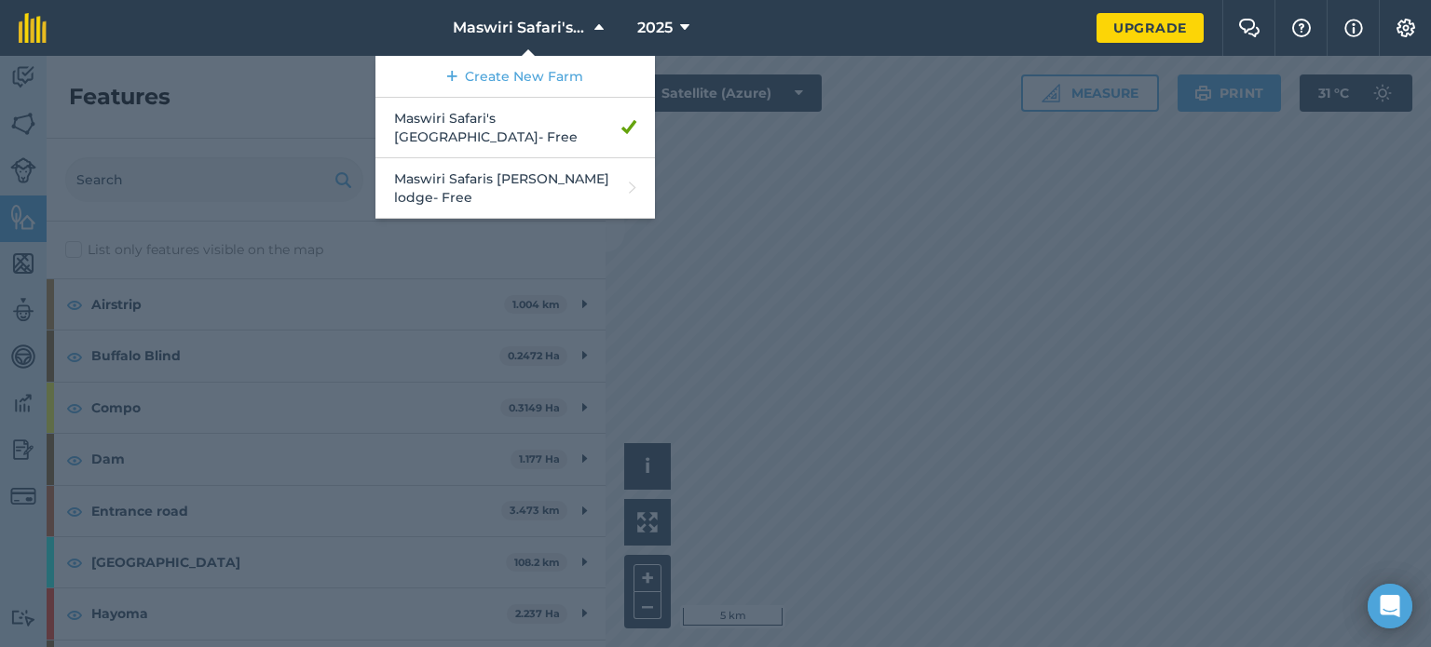
click at [866, 275] on div at bounding box center [715, 352] width 1431 height 592
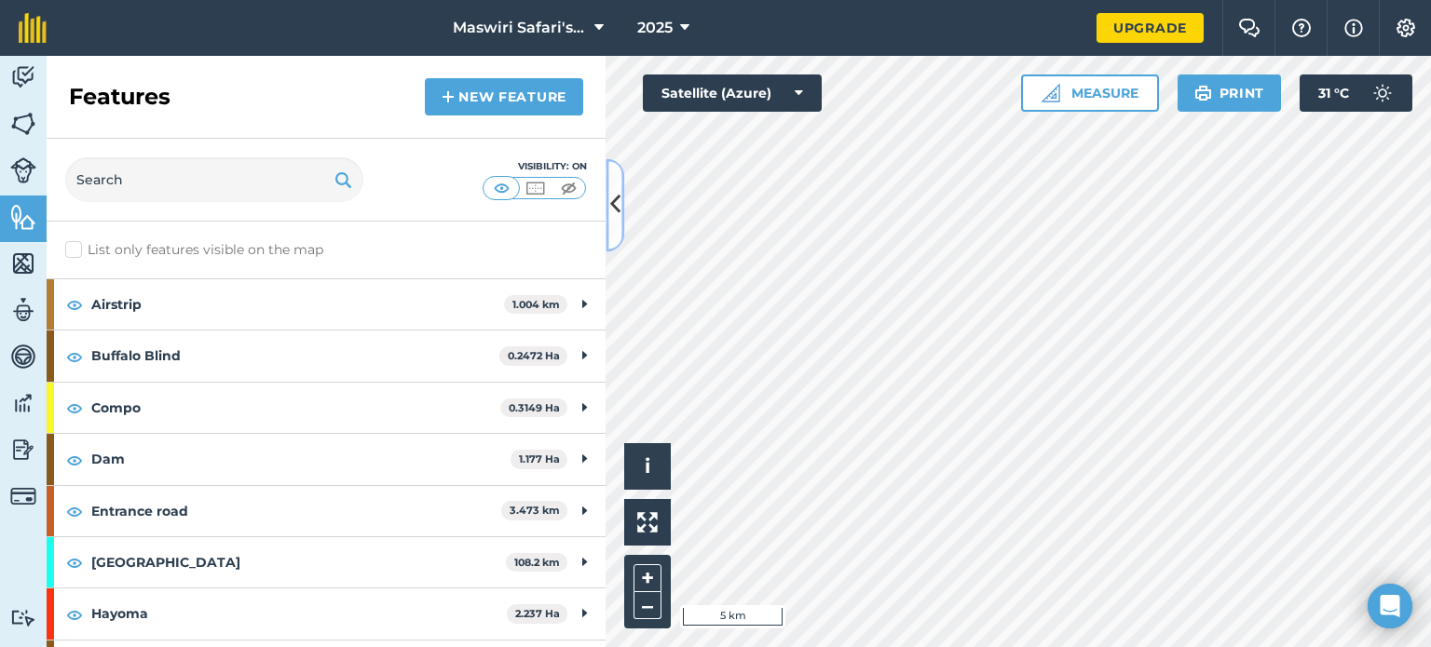
click at [618, 187] on button at bounding box center [615, 204] width 19 height 93
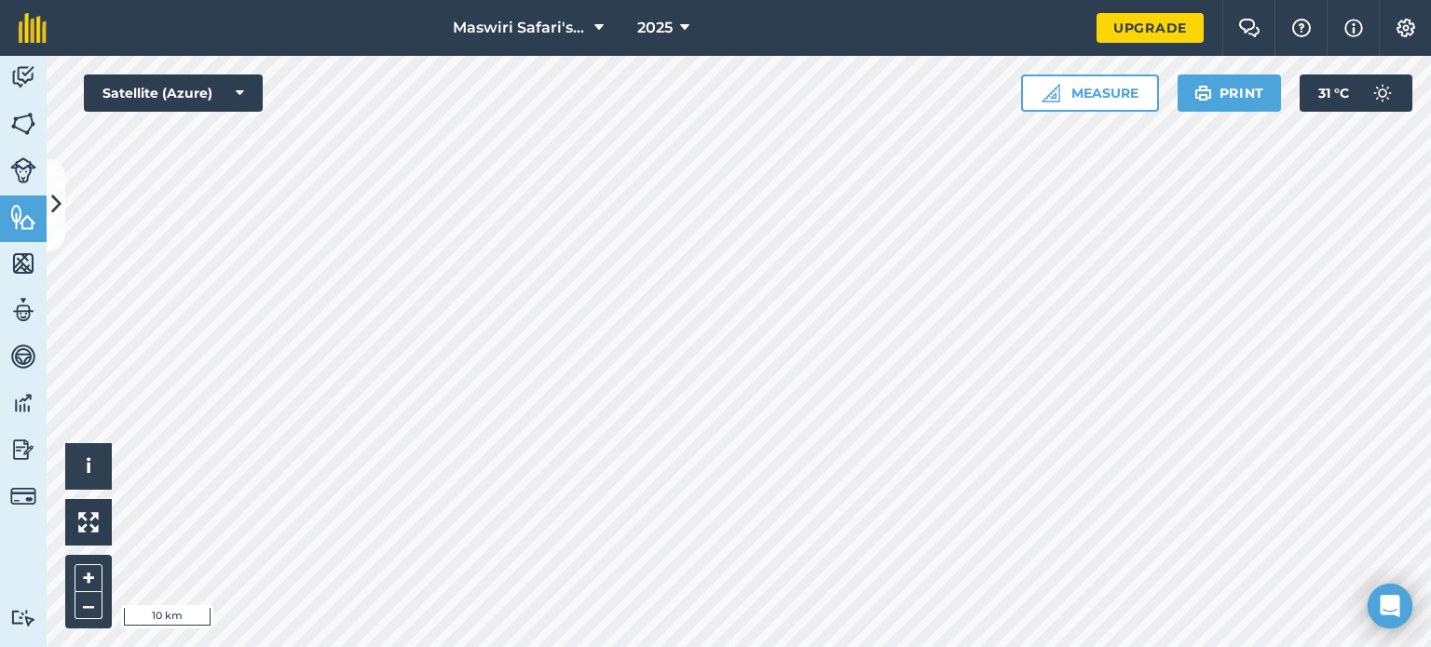
click at [1091, 647] on html "Maswiri Safari's [GEOGRAPHIC_DATA] 2025 Upgrade Farm Chat Help Info Settings Ma…" at bounding box center [715, 323] width 1431 height 647
click at [1070, 647] on html "Maswiri Safari's [GEOGRAPHIC_DATA] 2025 Upgrade Farm Chat Help Info Settings Ma…" at bounding box center [715, 323] width 1431 height 647
click at [909, 495] on div at bounding box center [739, 352] width 1384 height 592
click at [548, 27] on span "Maswiri Safari's [GEOGRAPHIC_DATA]" at bounding box center [520, 28] width 134 height 22
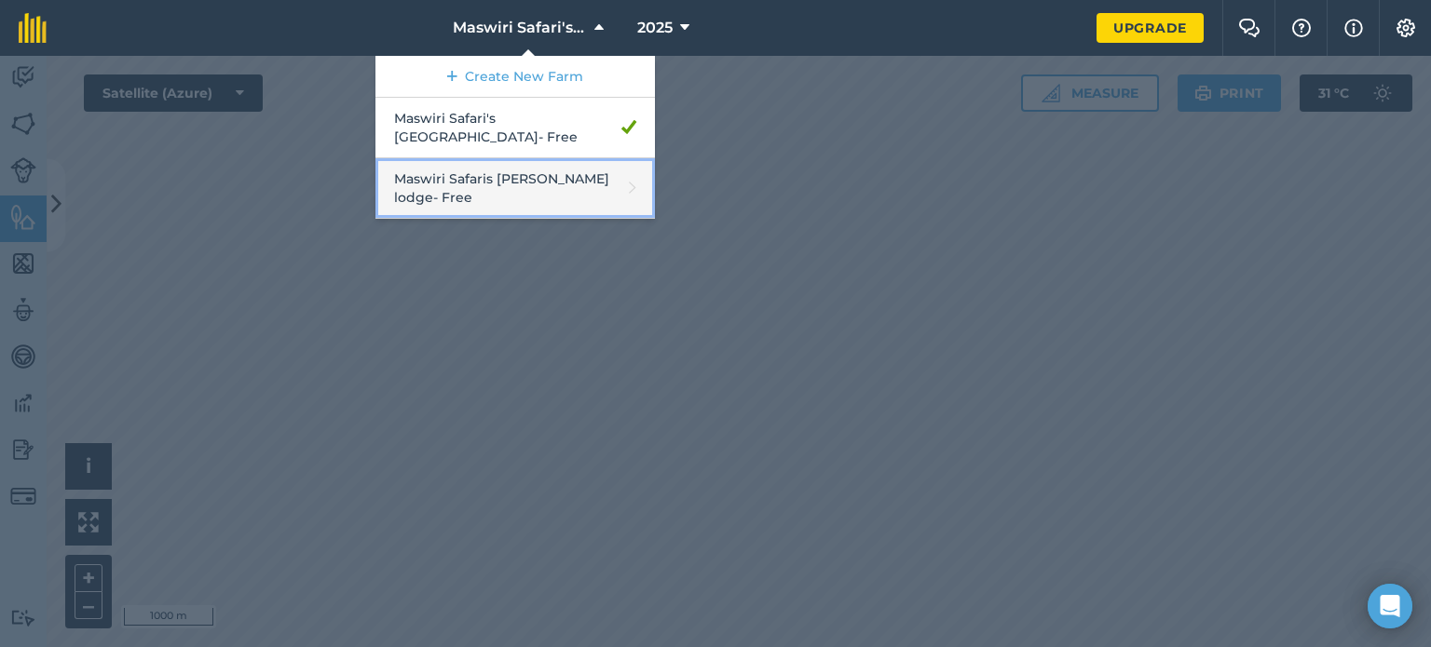
click at [548, 175] on link "Maswiri Safaris [PERSON_NAME] lodge - Free" at bounding box center [514, 188] width 279 height 61
